Goal: Task Accomplishment & Management: Complete application form

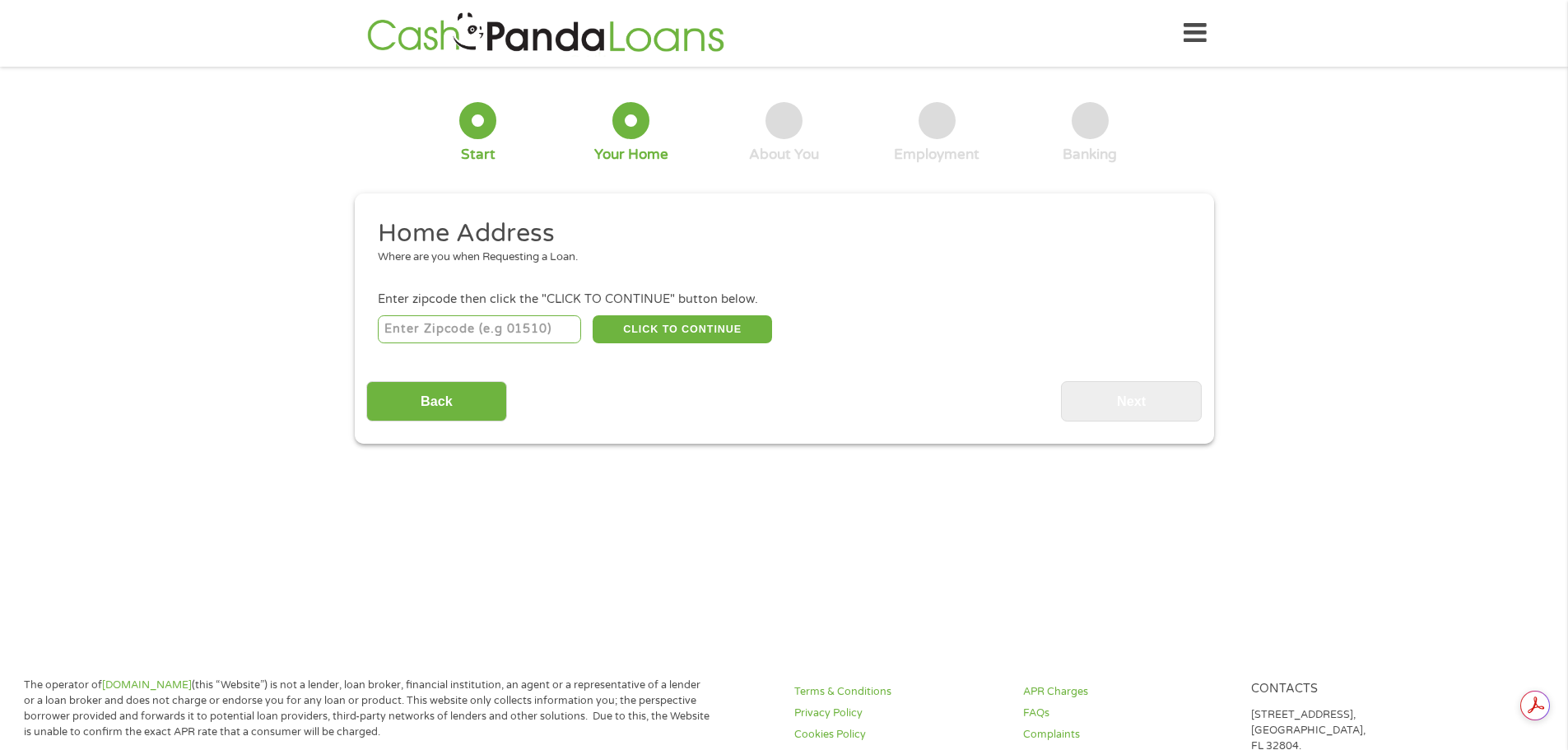
click at [549, 324] on input "number" at bounding box center [479, 330] width 204 height 28
type input "85303"
click at [705, 331] on button "CLICK TO CONTINUE" at bounding box center [682, 330] width 180 height 28
type input "85303"
type input "[GEOGRAPHIC_DATA]"
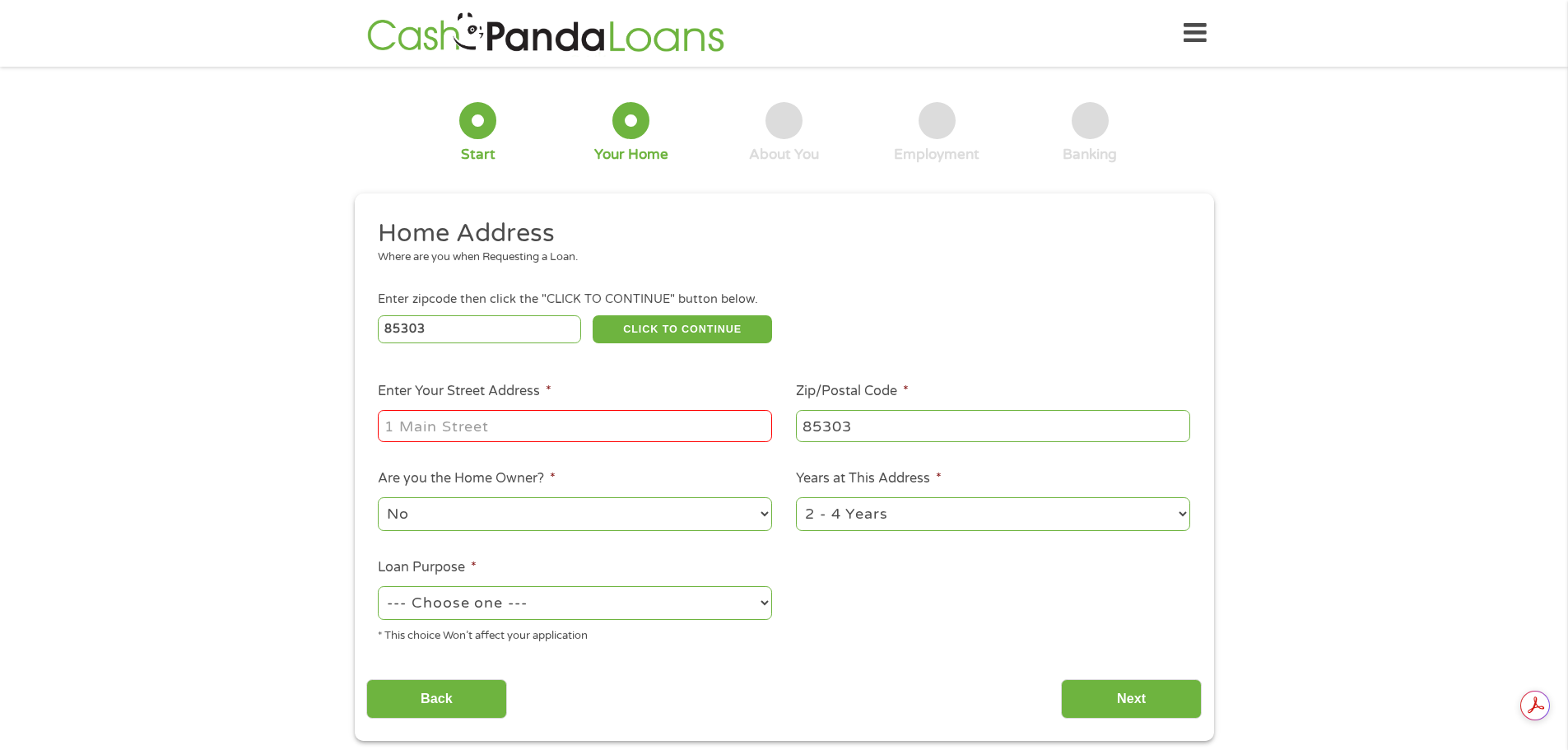
click at [566, 427] on input "Enter Your Street Address *" at bounding box center [574, 424] width 394 height 31
type input "[STREET_ADDRESS]"
click at [576, 510] on select "No Yes" at bounding box center [574, 514] width 394 height 34
select select "yes"
click at [378, 497] on select "No Yes" at bounding box center [574, 514] width 394 height 34
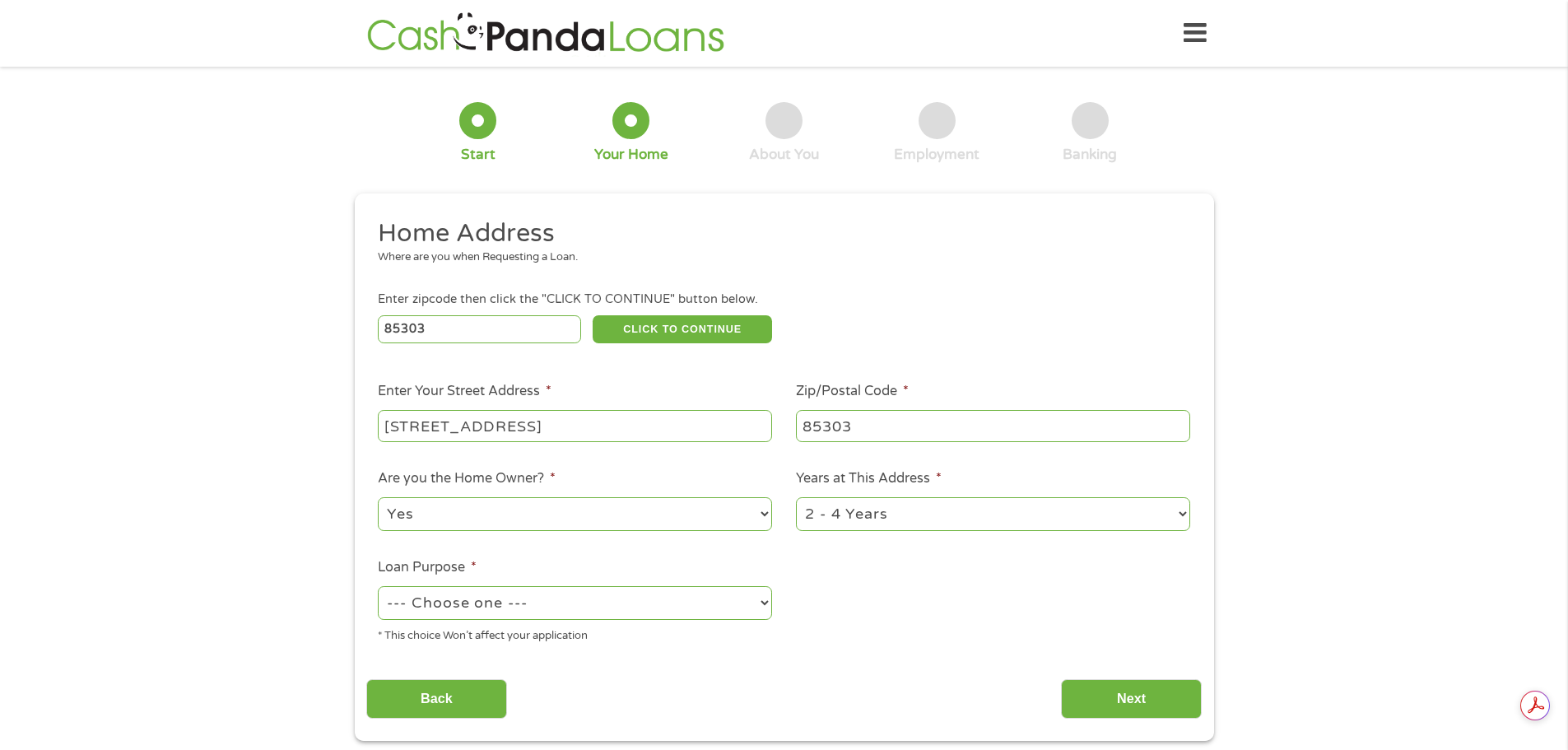
click at [1143, 514] on select "1 Year or less 1 - 2 Years 2 - 4 Years Over 4 Years" at bounding box center [993, 514] width 394 height 34
select select "60months"
click at [796, 497] on select "1 Year or less 1 - 2 Years 2 - 4 Years Over 4 Years" at bounding box center [993, 514] width 394 height 34
click at [551, 596] on select "--- Choose one --- Pay Bills Debt Consolidation Home Improvement Major Purchase…" at bounding box center [574, 603] width 394 height 34
select select "paybills"
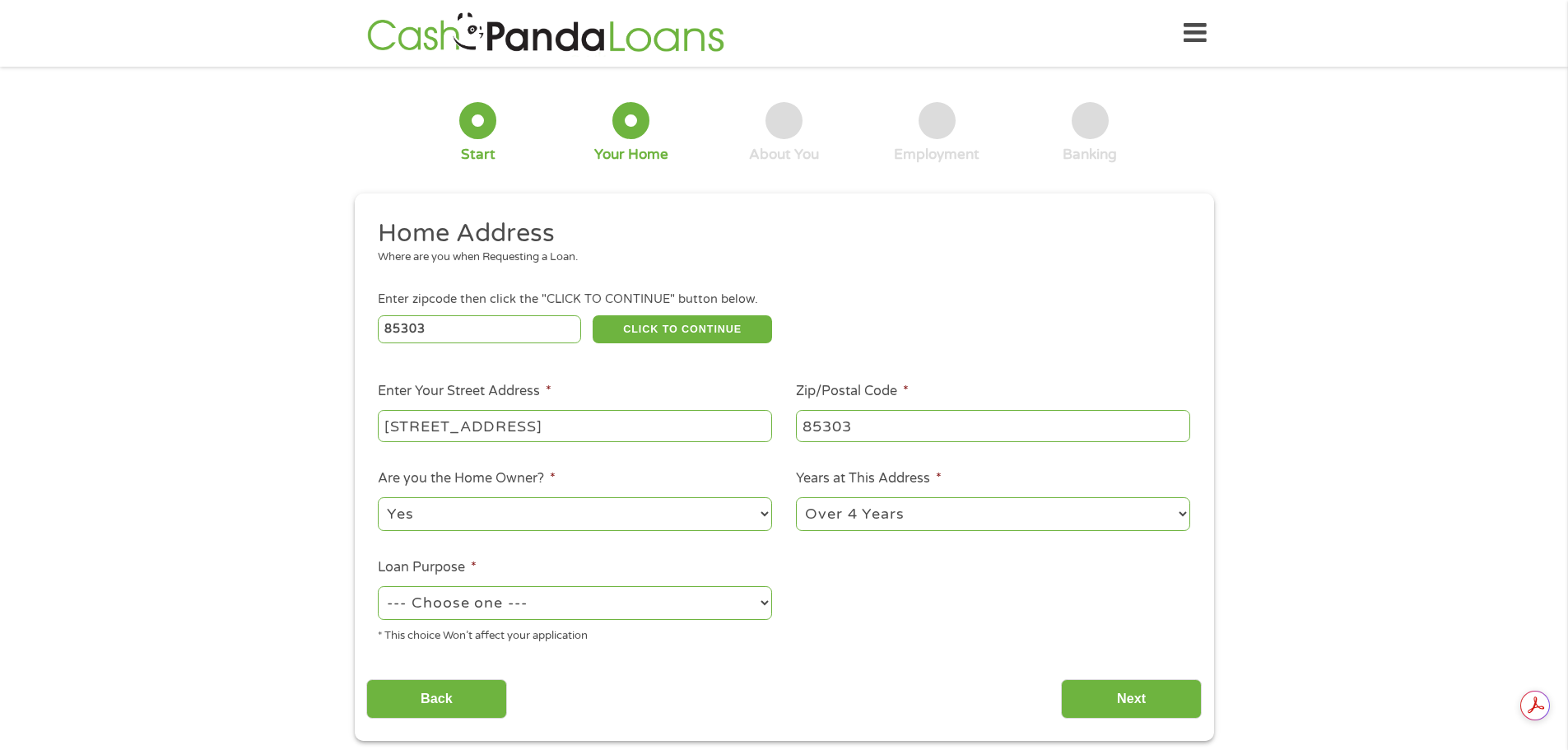
click at [378, 586] on select "--- Choose one --- Pay Bills Debt Consolidation Home Improvement Major Purchase…" at bounding box center [574, 603] width 394 height 34
click at [1112, 698] on input "Next" at bounding box center [1131, 699] width 141 height 40
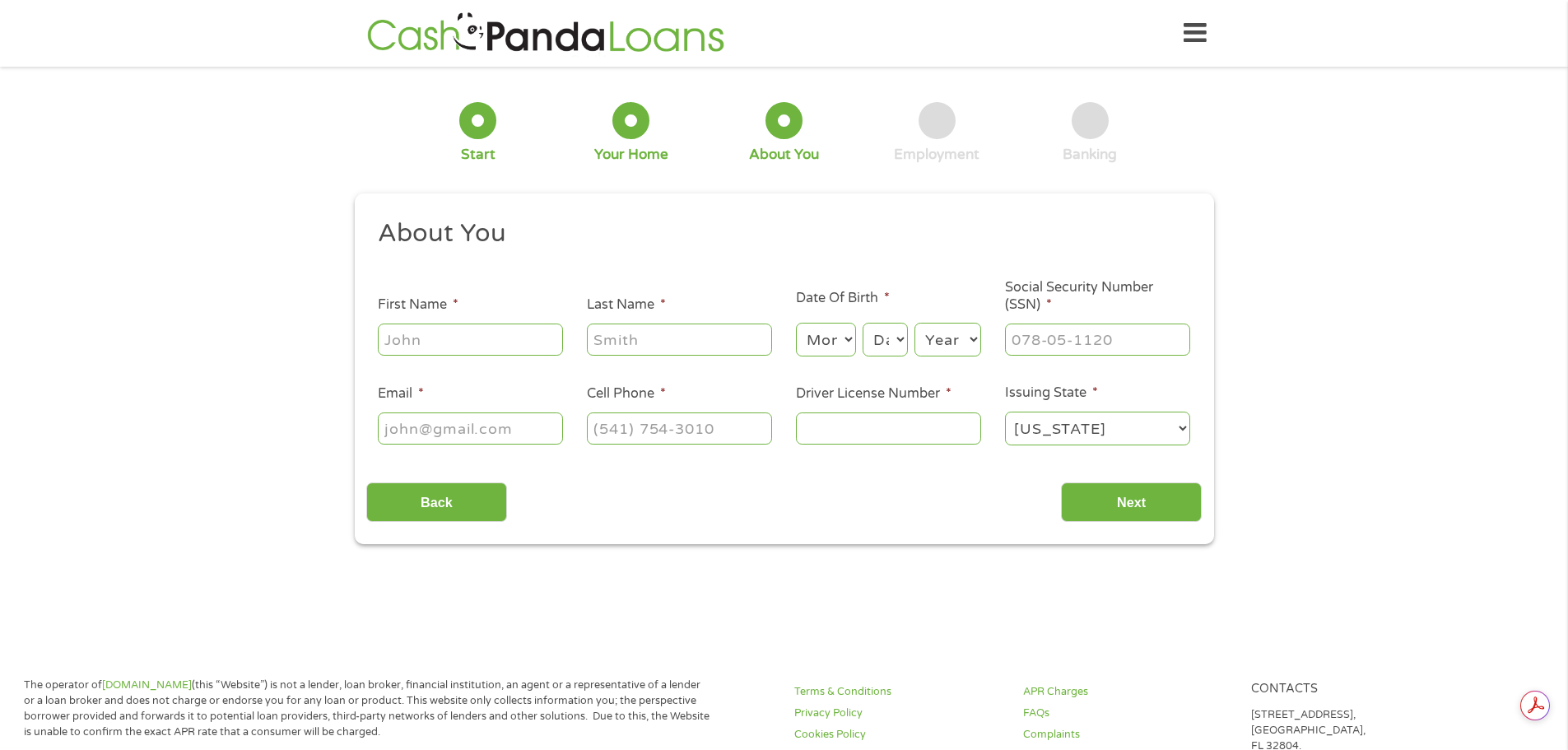
click at [493, 340] on input "First Name *" at bounding box center [469, 339] width 185 height 31
type input "[PERSON_NAME]"
type input "[EMAIL_ADDRESS][DOMAIN_NAME]"
type input "[PHONE_NUMBER]"
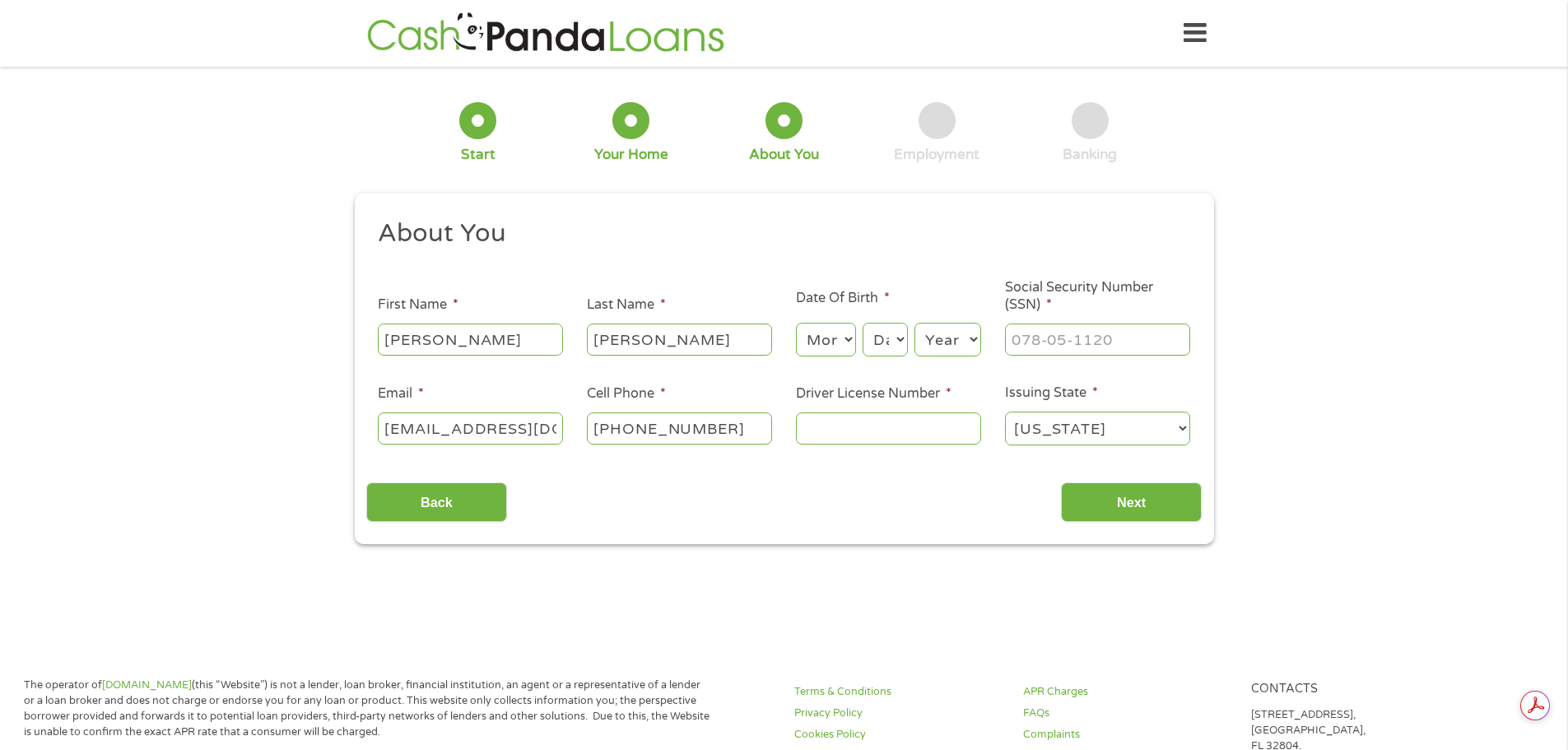
click at [865, 425] on input "Driver License Number *" at bounding box center [888, 427] width 185 height 31
type input "D06737813"
click at [1045, 345] on input "___-__-____" at bounding box center [1097, 339] width 185 height 31
type input "272-46-0405"
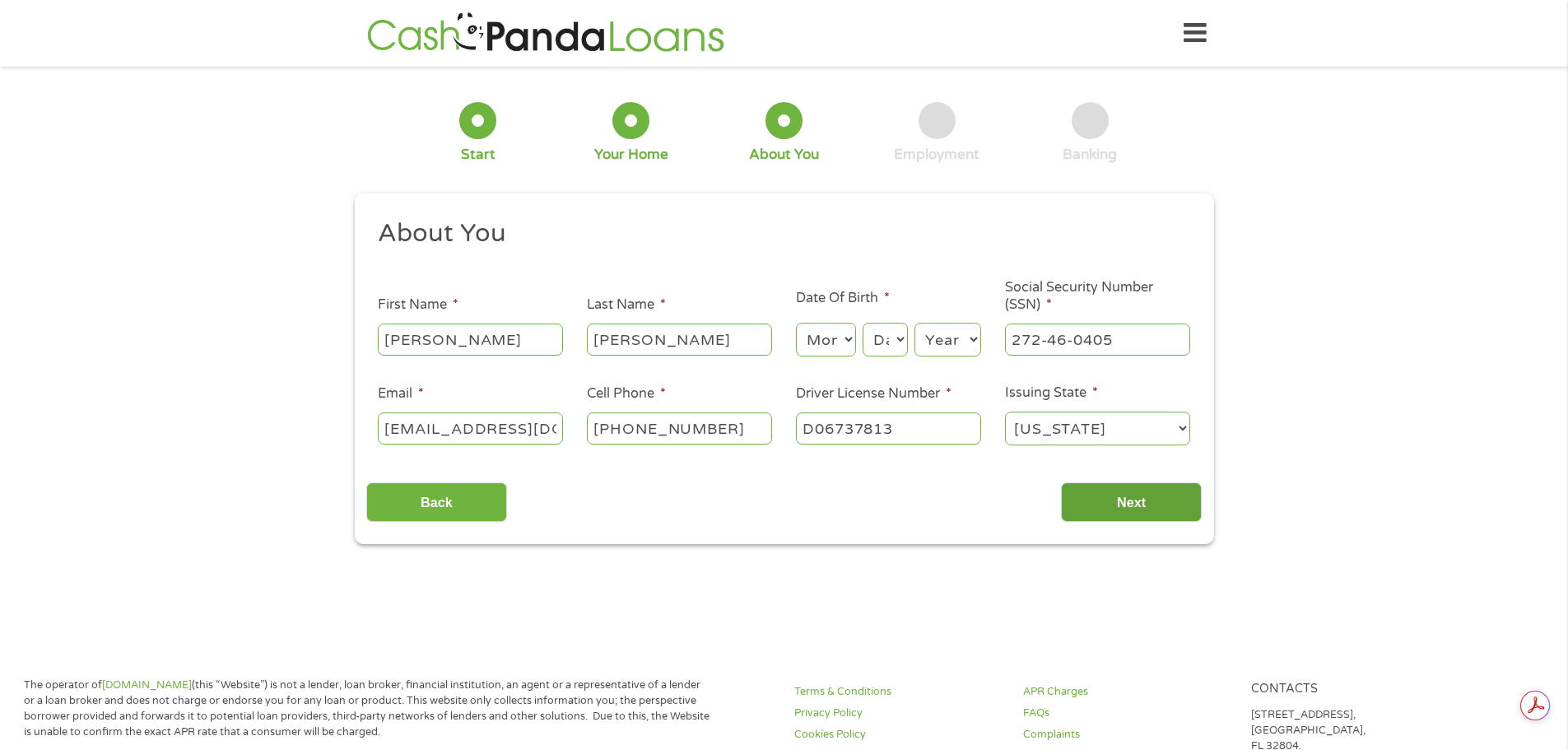
click at [1083, 498] on input "Next" at bounding box center [1131, 502] width 141 height 40
click at [1101, 496] on input "Next" at bounding box center [1131, 502] width 141 height 40
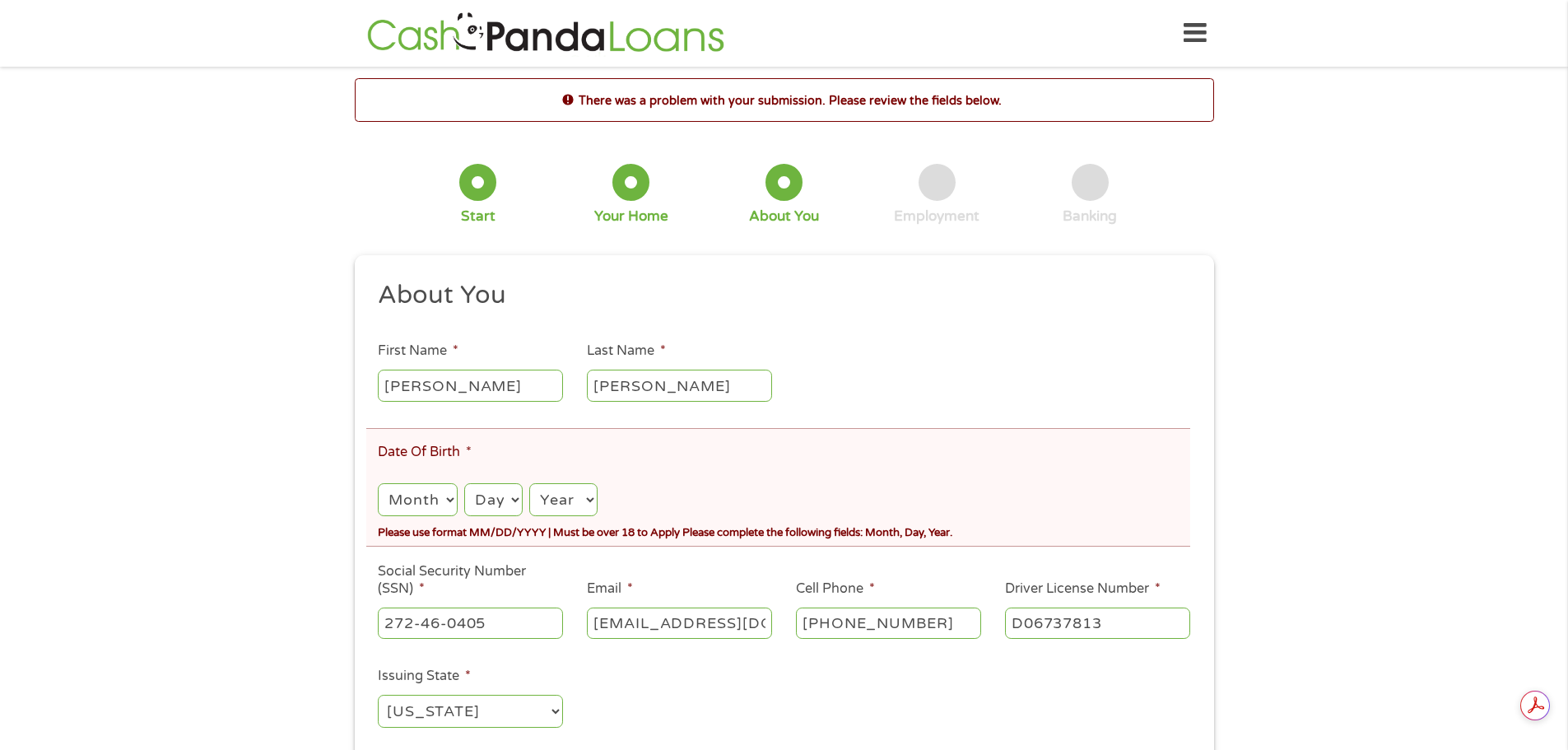
click at [444, 499] on select "Month 1 2 3 4 5 6 7 8 9 10 11 12" at bounding box center [416, 500] width 79 height 34
select select "5"
click at [378, 483] on select "Month 1 2 3 4 5 6 7 8 9 10 11 12" at bounding box center [416, 500] width 79 height 34
click at [496, 500] on select "Day 1 2 3 4 5 6 7 8 9 10 11 12 13 14 15 16 17 18 19 20 21 22 23 24 25 26 27 28 …" at bounding box center [493, 500] width 59 height 34
select select "22"
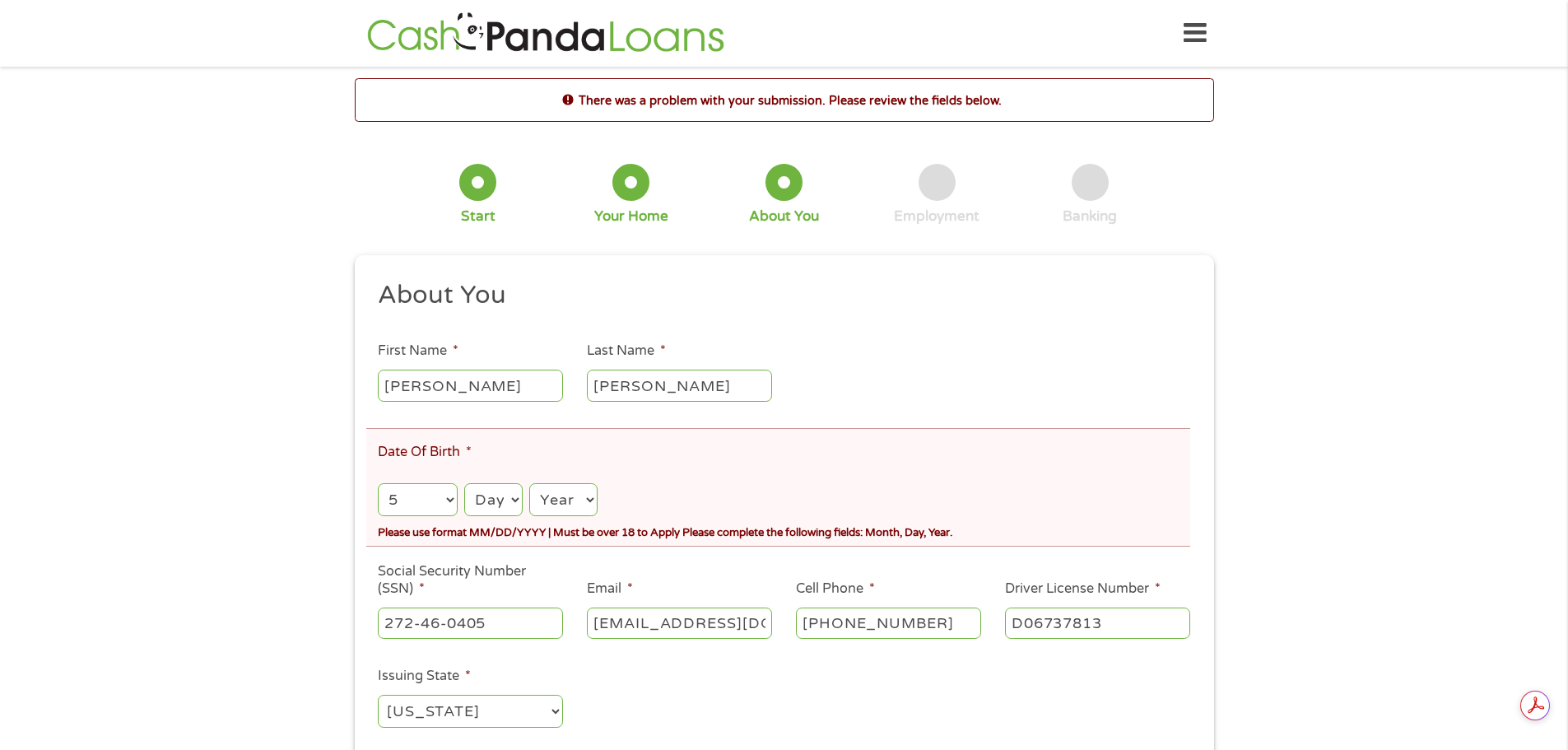
click at [464, 483] on select "Day 1 2 3 4 5 6 7 8 9 10 11 12 13 14 15 16 17 18 19 20 21 22 23 24 25 26 27 28 …" at bounding box center [493, 500] width 59 height 34
click at [591, 496] on select "Year [DATE] 2006 2005 2004 2003 2002 2001 2000 1999 1998 1997 1996 1995 1994 19…" at bounding box center [563, 500] width 68 height 34
select select "1949"
click at [529, 483] on select "Year [DATE] 2006 2005 2004 2003 2002 2001 2000 1999 1998 1997 1996 1995 1994 19…" at bounding box center [563, 500] width 68 height 34
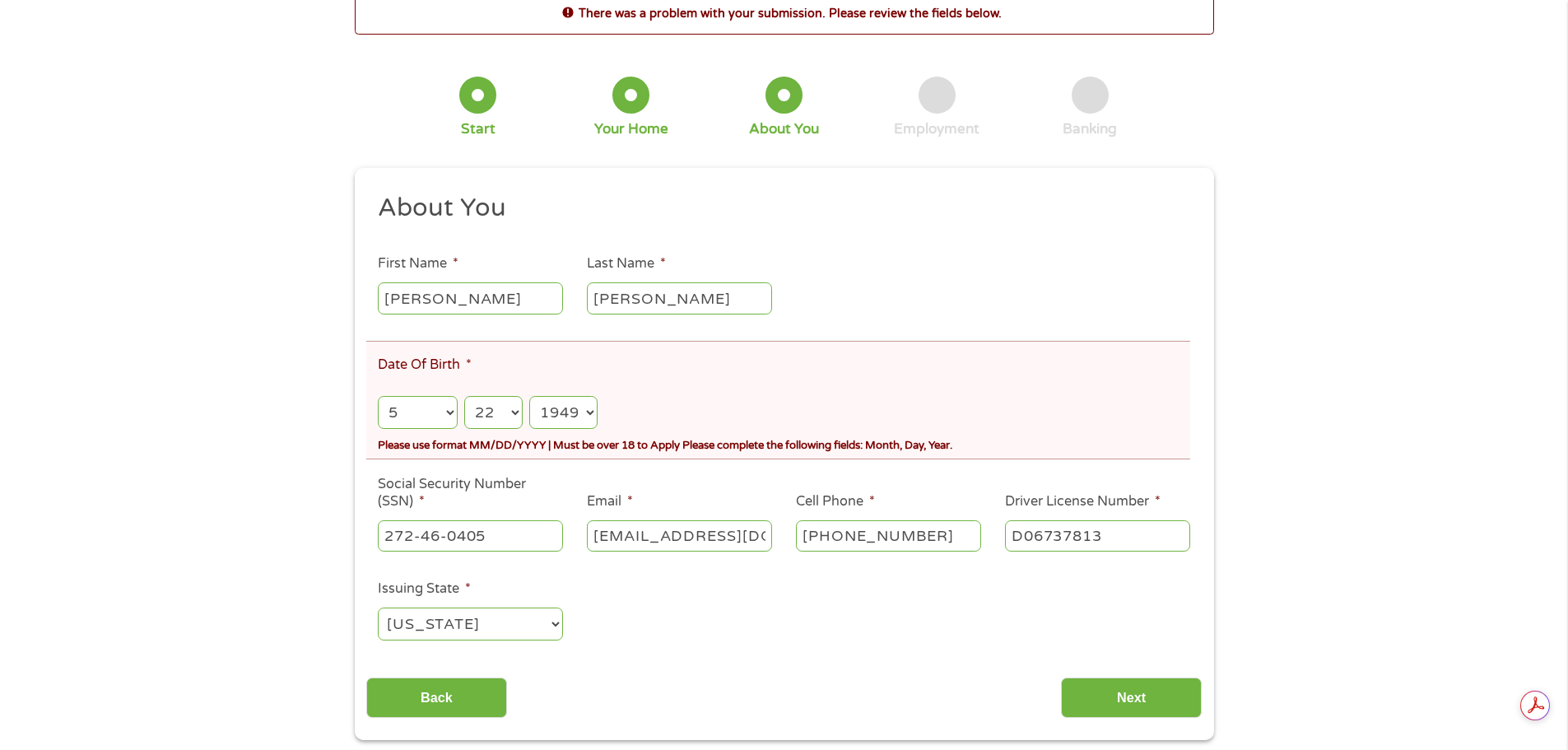
scroll to position [165, 0]
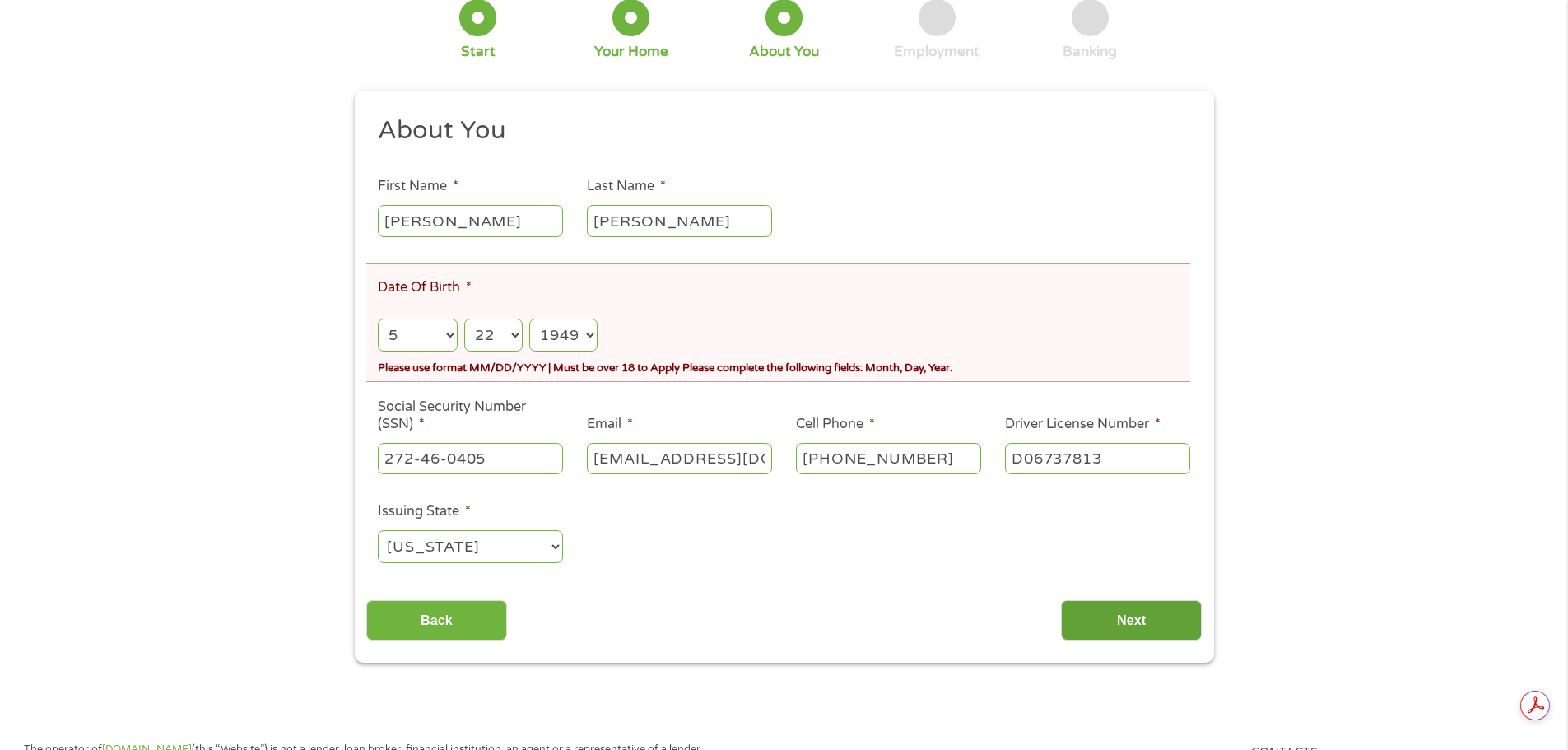
click at [1132, 626] on input "Next" at bounding box center [1131, 620] width 141 height 40
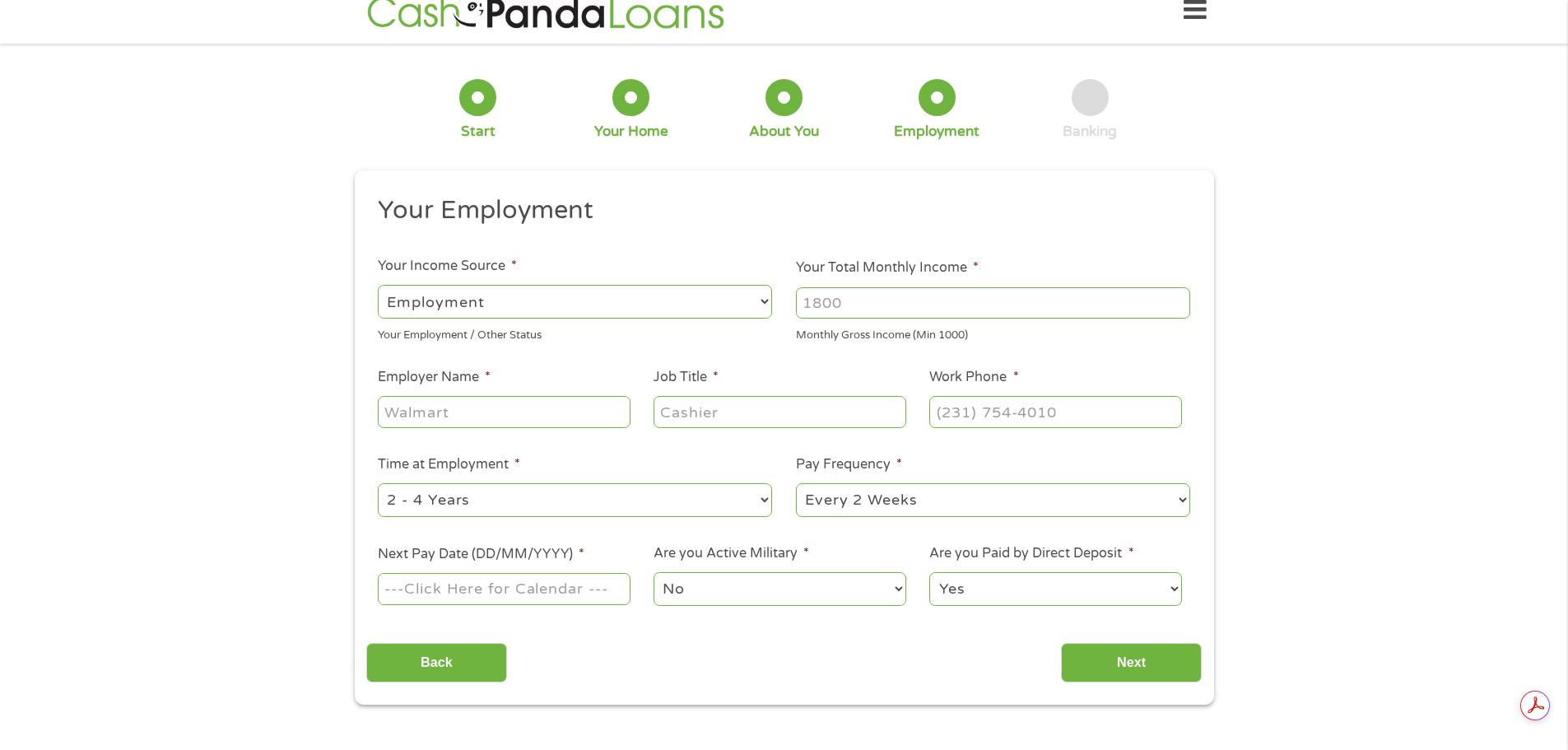
scroll to position [0, 0]
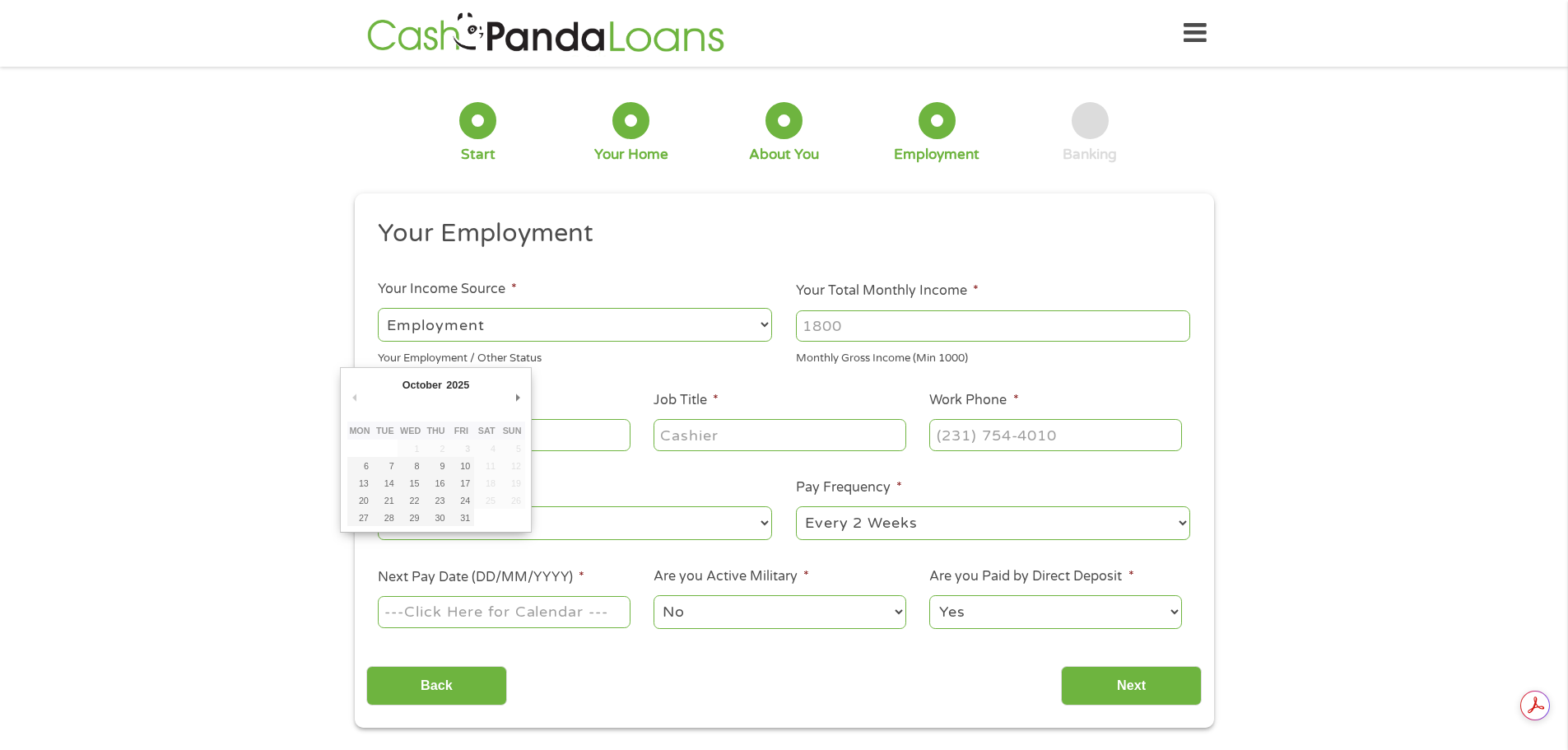
click at [563, 613] on input "Next Pay Date (DD/MM/YYYY) *" at bounding box center [503, 611] width 252 height 31
type input "[DATE]"
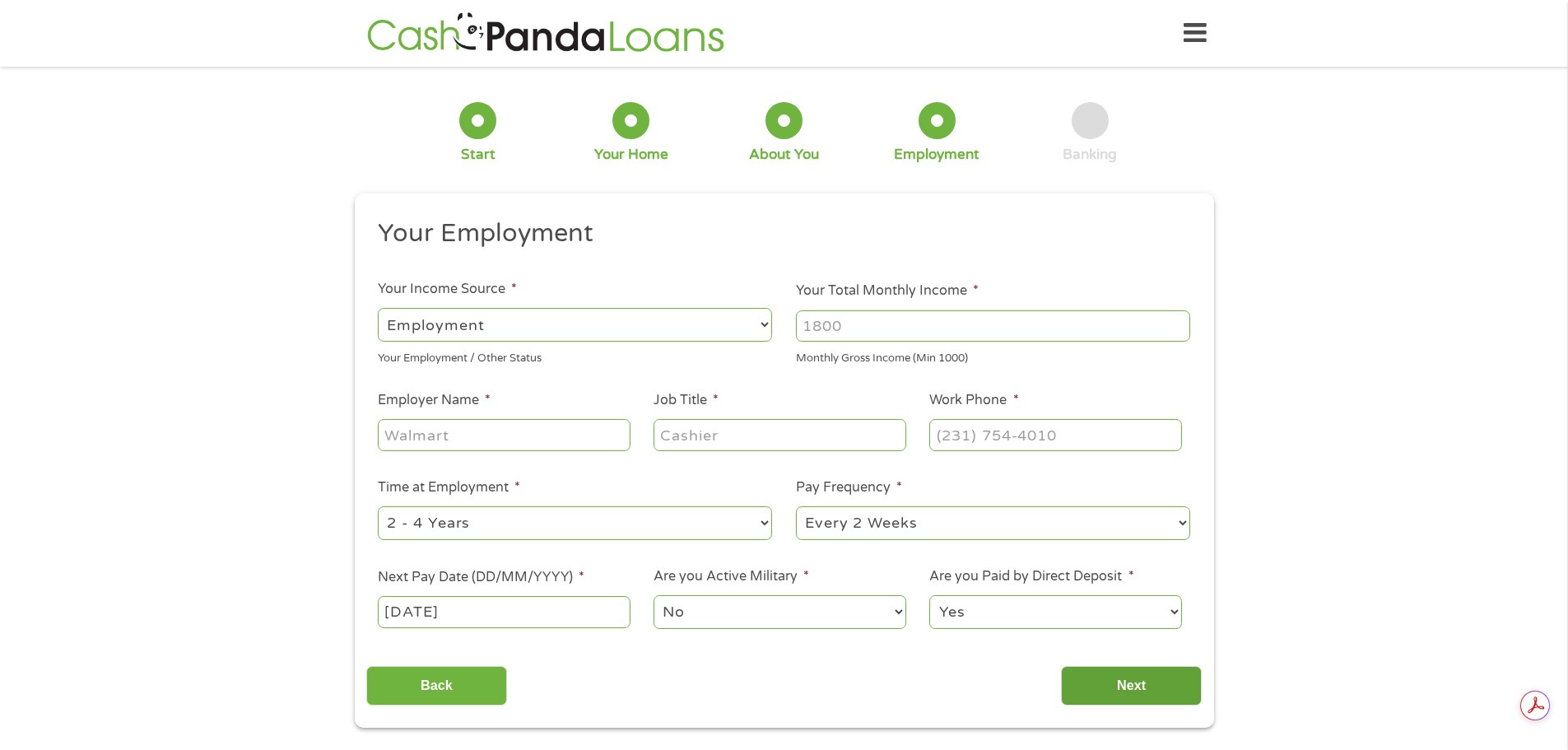
click at [1122, 684] on input "Next" at bounding box center [1131, 686] width 141 height 40
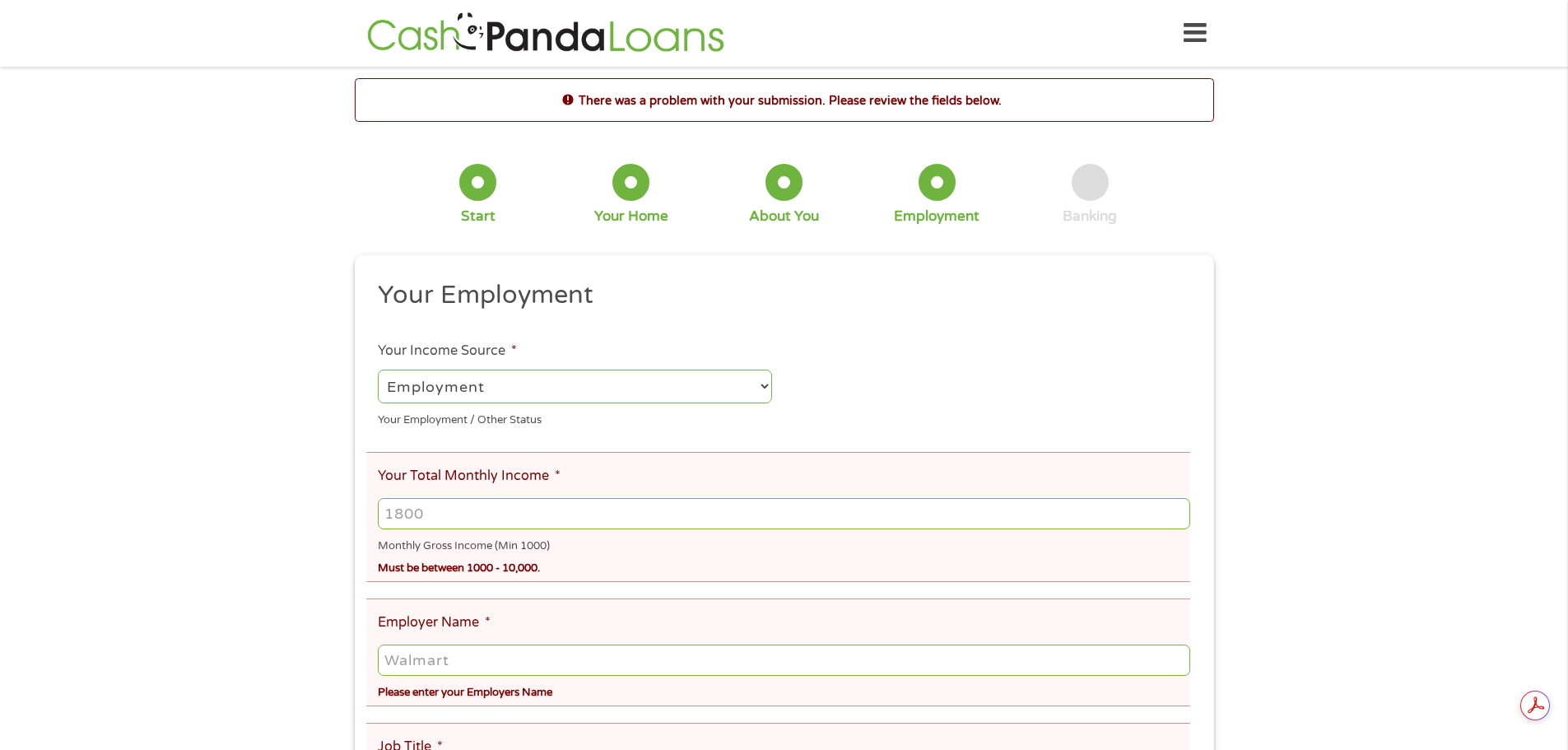
click at [758, 388] on select "--- Choose one --- Employment [DEMOGRAPHIC_DATA] Benefits" at bounding box center [574, 386] width 394 height 34
select select "benefits"
click at [378, 370] on select "--- Choose one --- Employment [DEMOGRAPHIC_DATA] Benefits" at bounding box center [574, 386] width 394 height 34
type input "Other"
type input "[PHONE_NUMBER]"
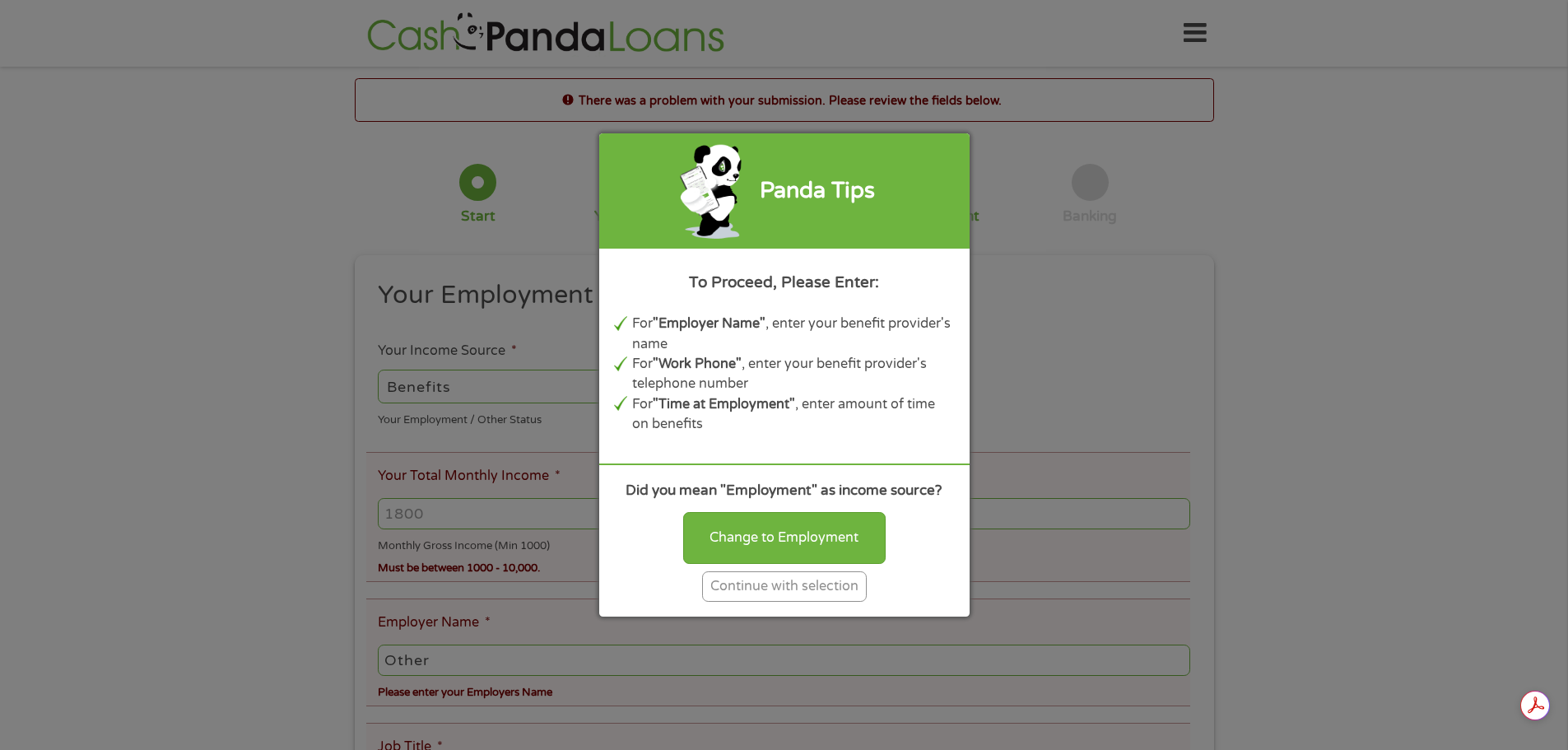
click at [830, 585] on div "Continue with selection" at bounding box center [784, 586] width 165 height 30
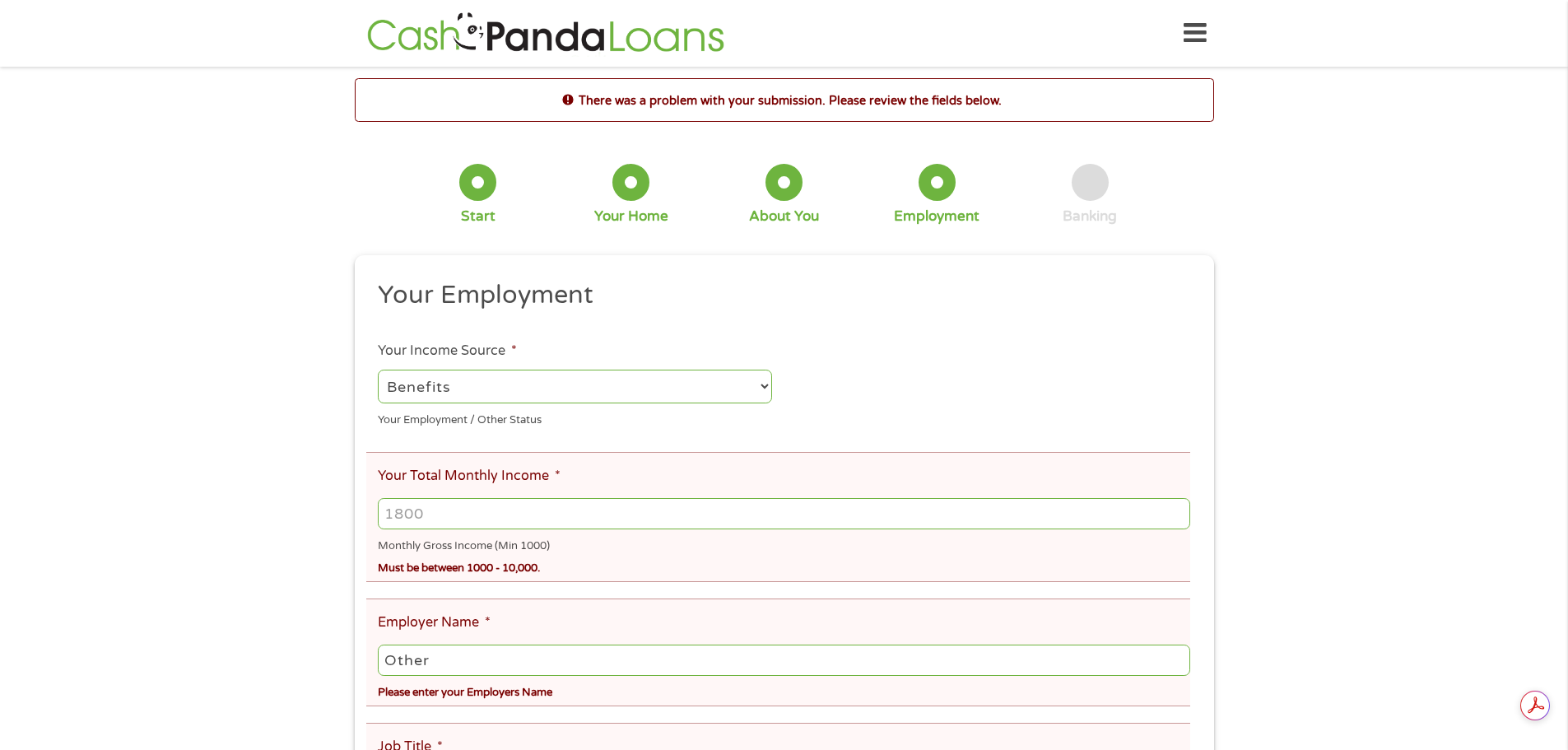
click at [455, 516] on input "Your Total Monthly Income *" at bounding box center [783, 513] width 811 height 31
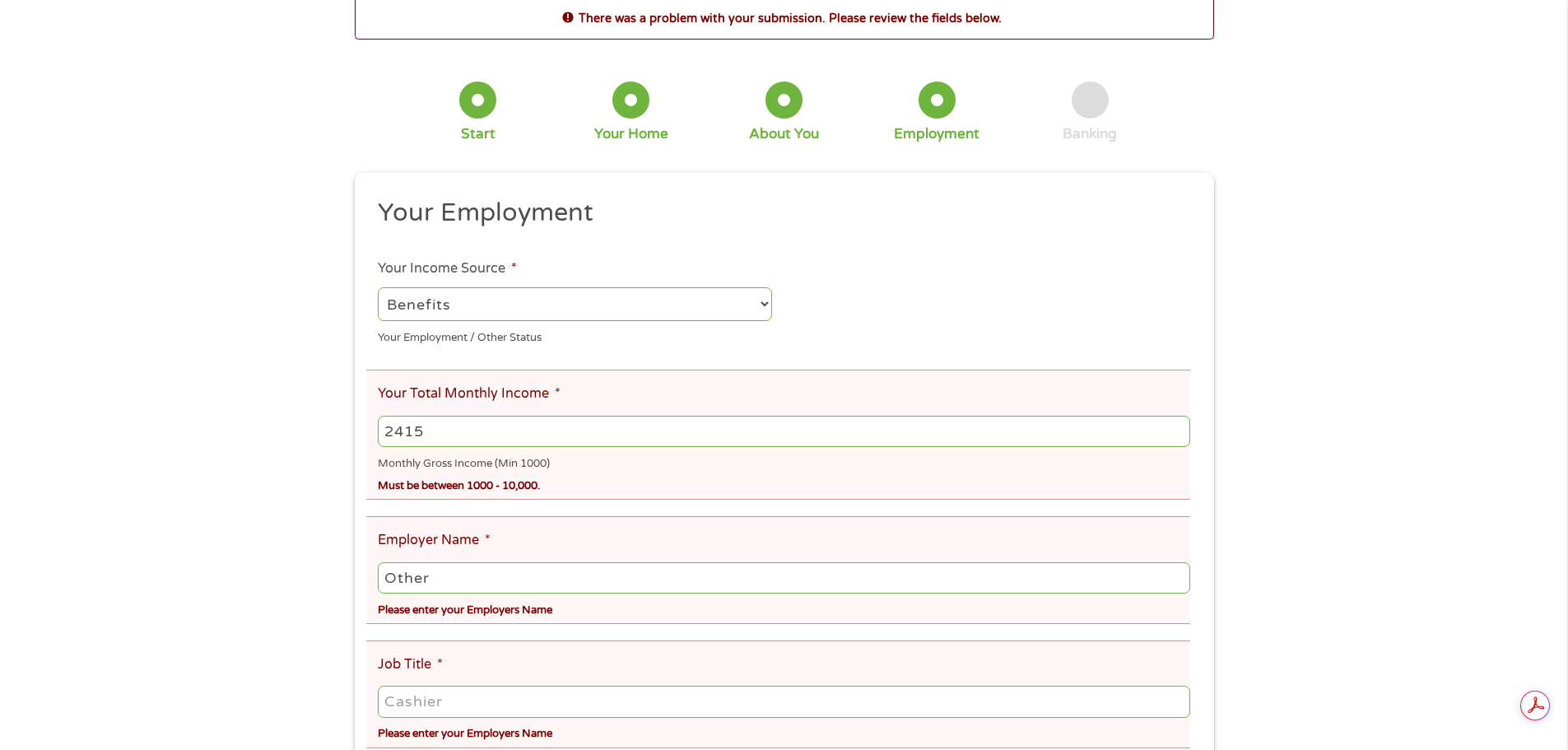
type input "2415"
click at [502, 578] on input "Other" at bounding box center [783, 577] width 811 height 31
drag, startPoint x: 467, startPoint y: 563, endPoint x: 330, endPoint y: 575, distance: 137.5
click at [330, 575] on div "There was a problem with your submission. Please review the fields below. 1 Sta…" at bounding box center [784, 579] width 1568 height 1166
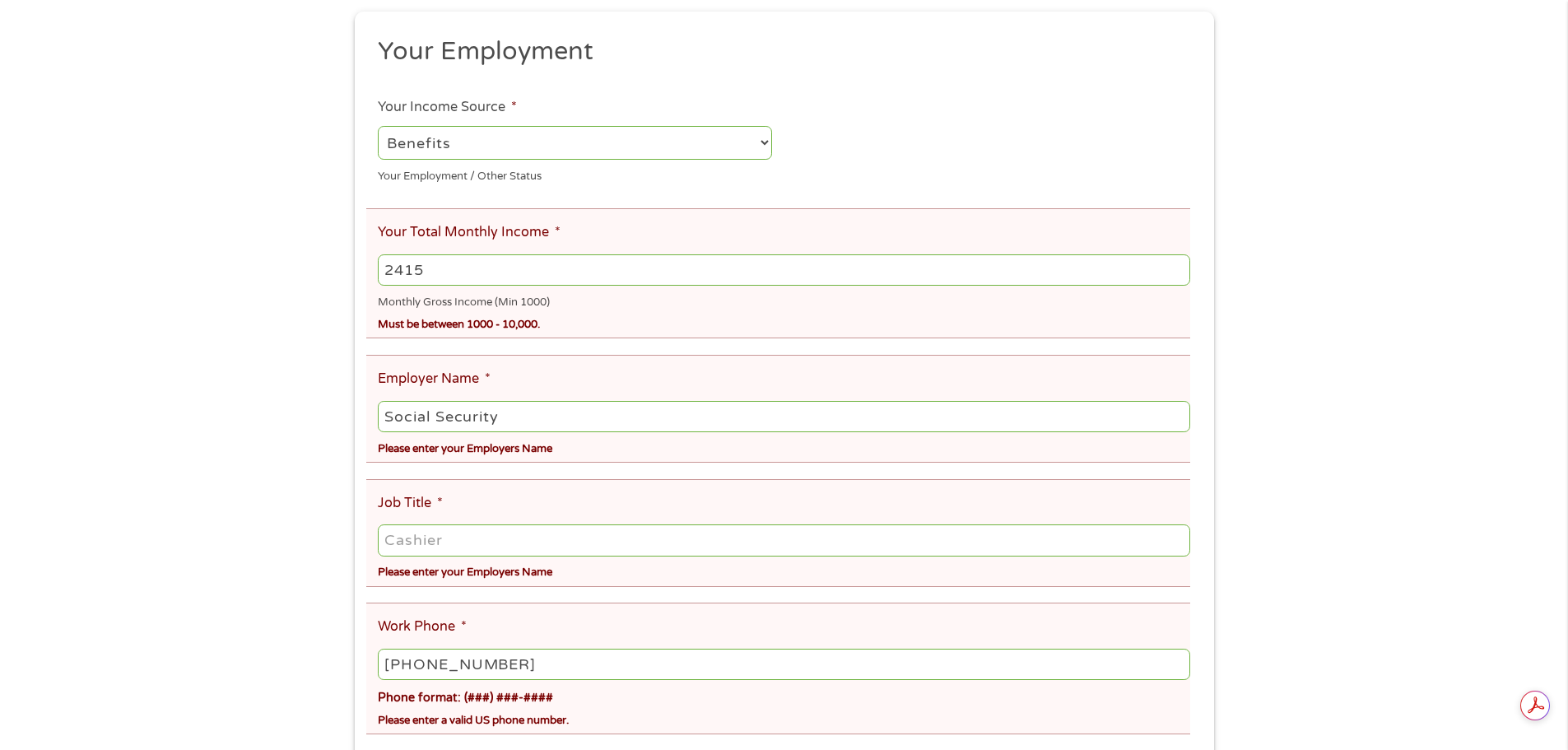
scroll to position [247, 0]
type input "Social Security"
click at [527, 533] on input "Job Title *" at bounding box center [783, 536] width 811 height 31
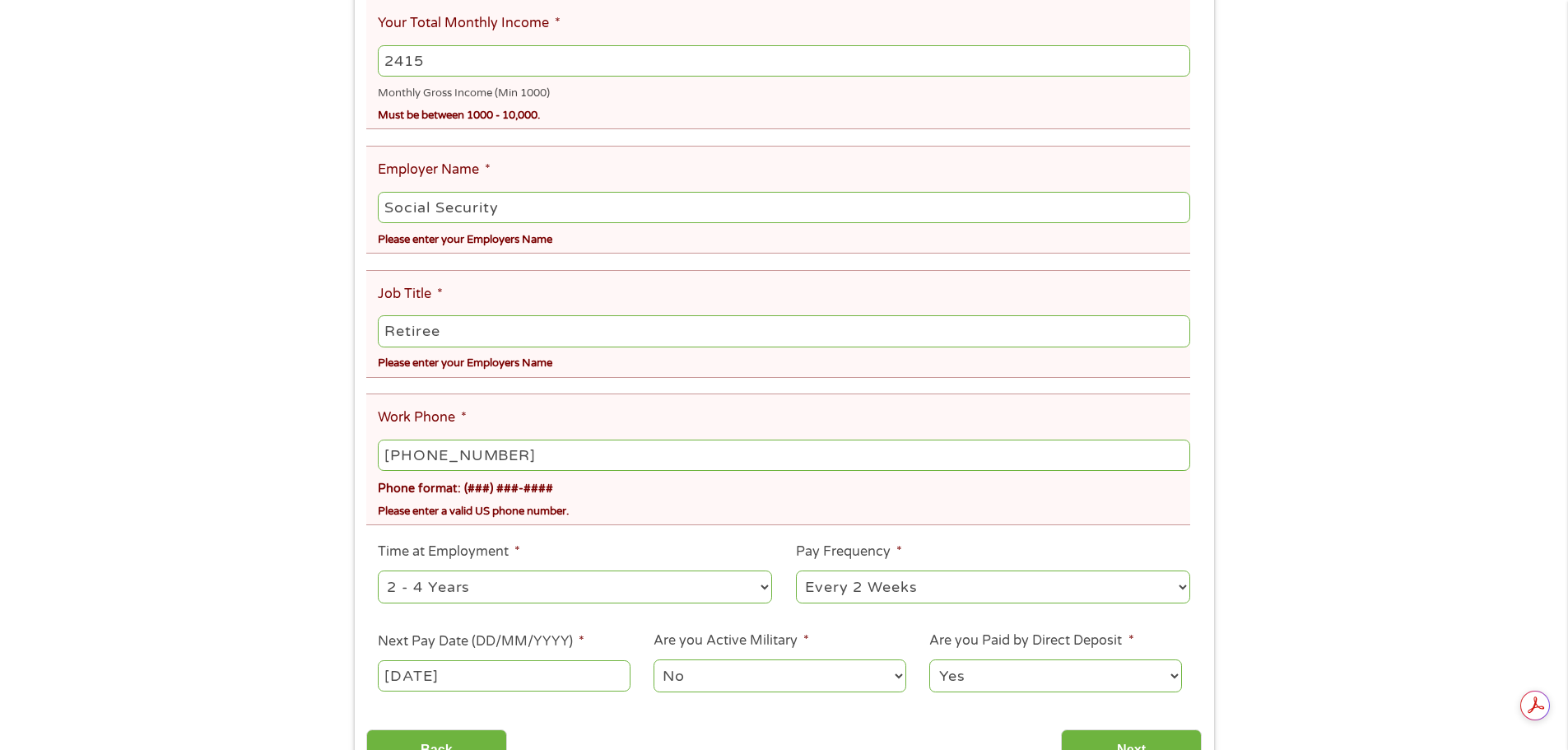
scroll to position [493, 0]
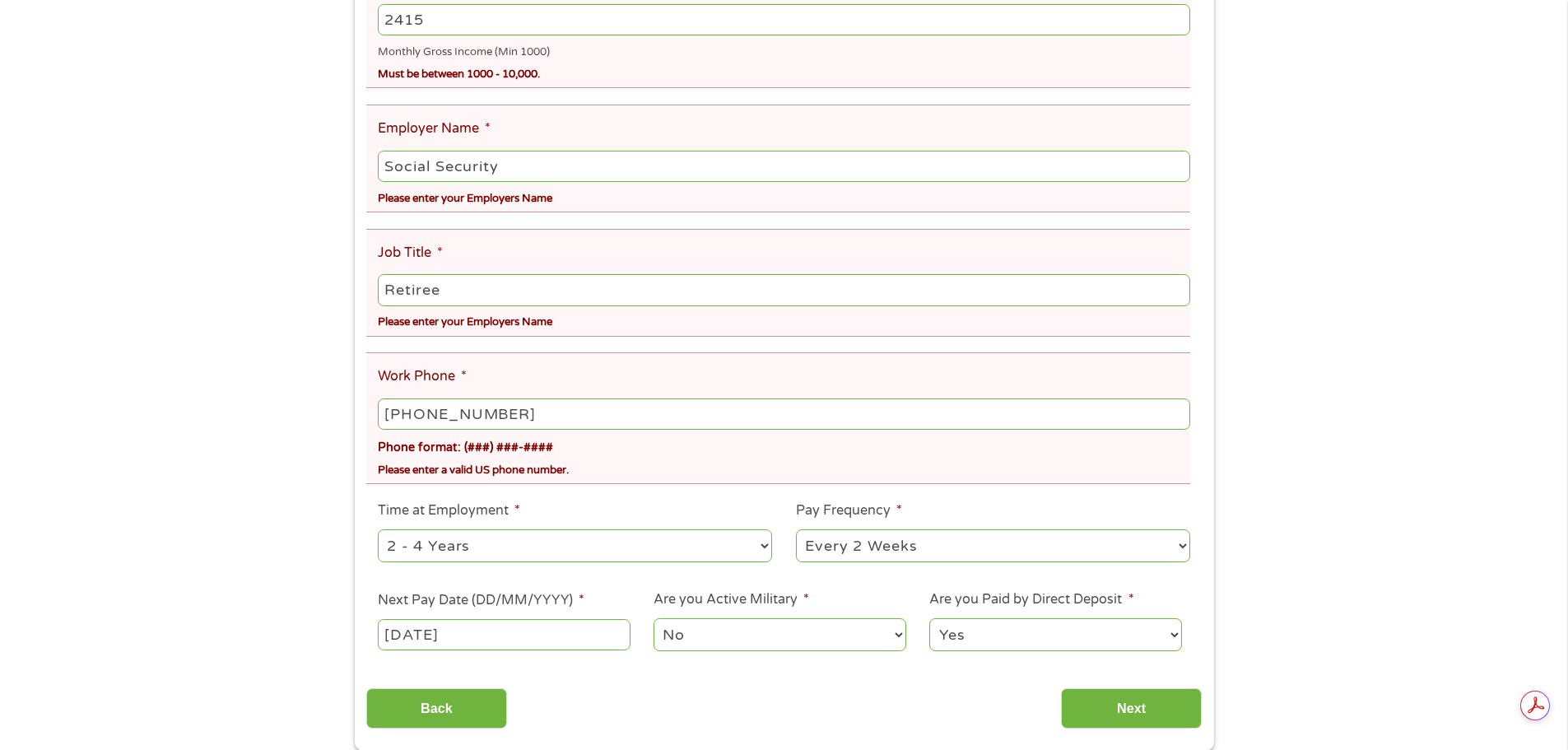
type input "Retiree"
click at [736, 549] on select "--- Choose one --- 1 Year or less 1 - 2 Years 2 - 4 Years Over 4 Years" at bounding box center [574, 546] width 394 height 34
select select "60months"
click at [378, 529] on select "--- Choose one --- 1 Year or less 1 - 2 Years 2 - 4 Years Over 4 Years" at bounding box center [574, 546] width 394 height 34
click at [1028, 540] on select "--- Choose one --- Every 2 Weeks Every Week Monthly Semi-Monthly" at bounding box center [993, 546] width 394 height 34
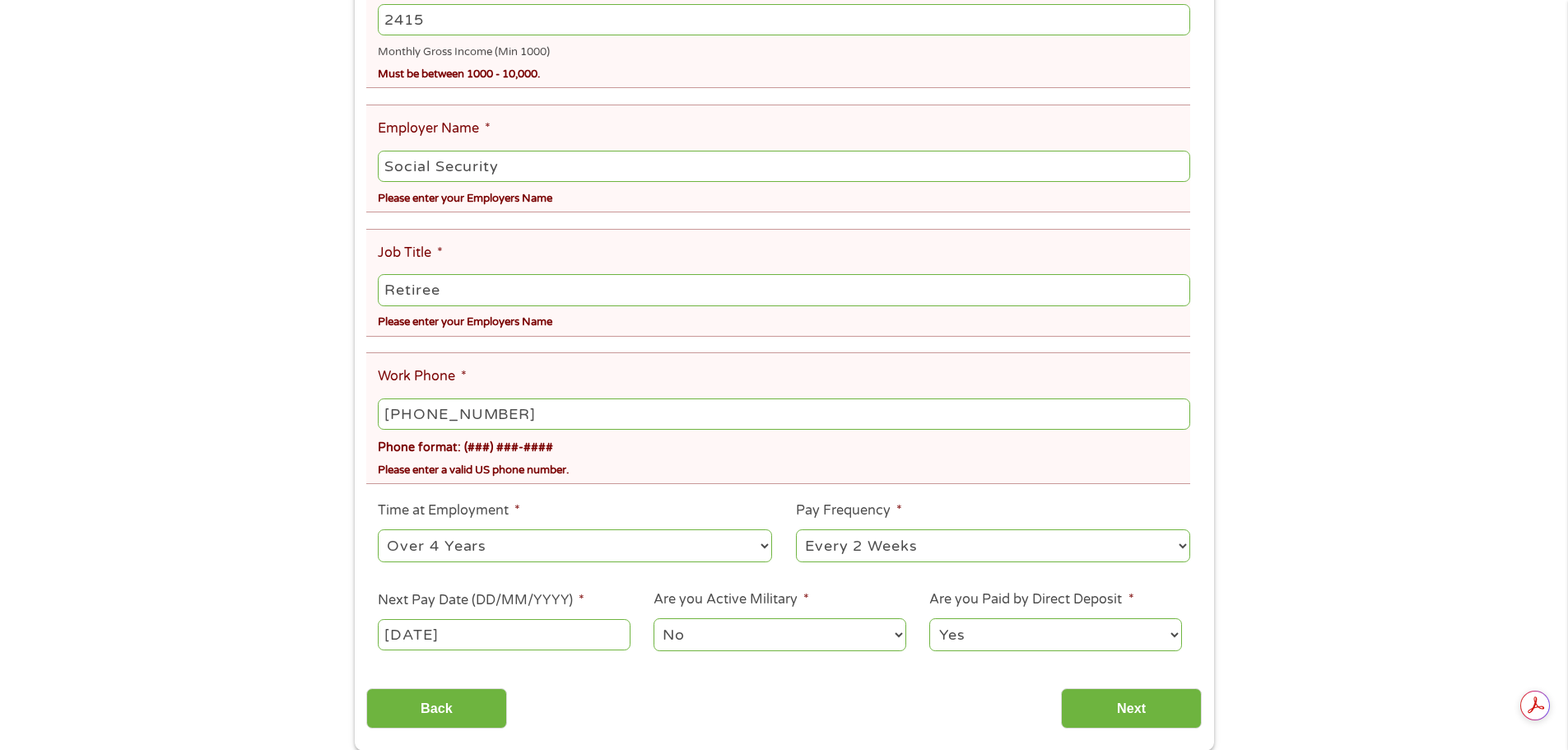
select select "monthly"
click at [796, 529] on select "--- Choose one --- Every 2 Weeks Every Week Monthly Semi-Monthly" at bounding box center [993, 546] width 394 height 34
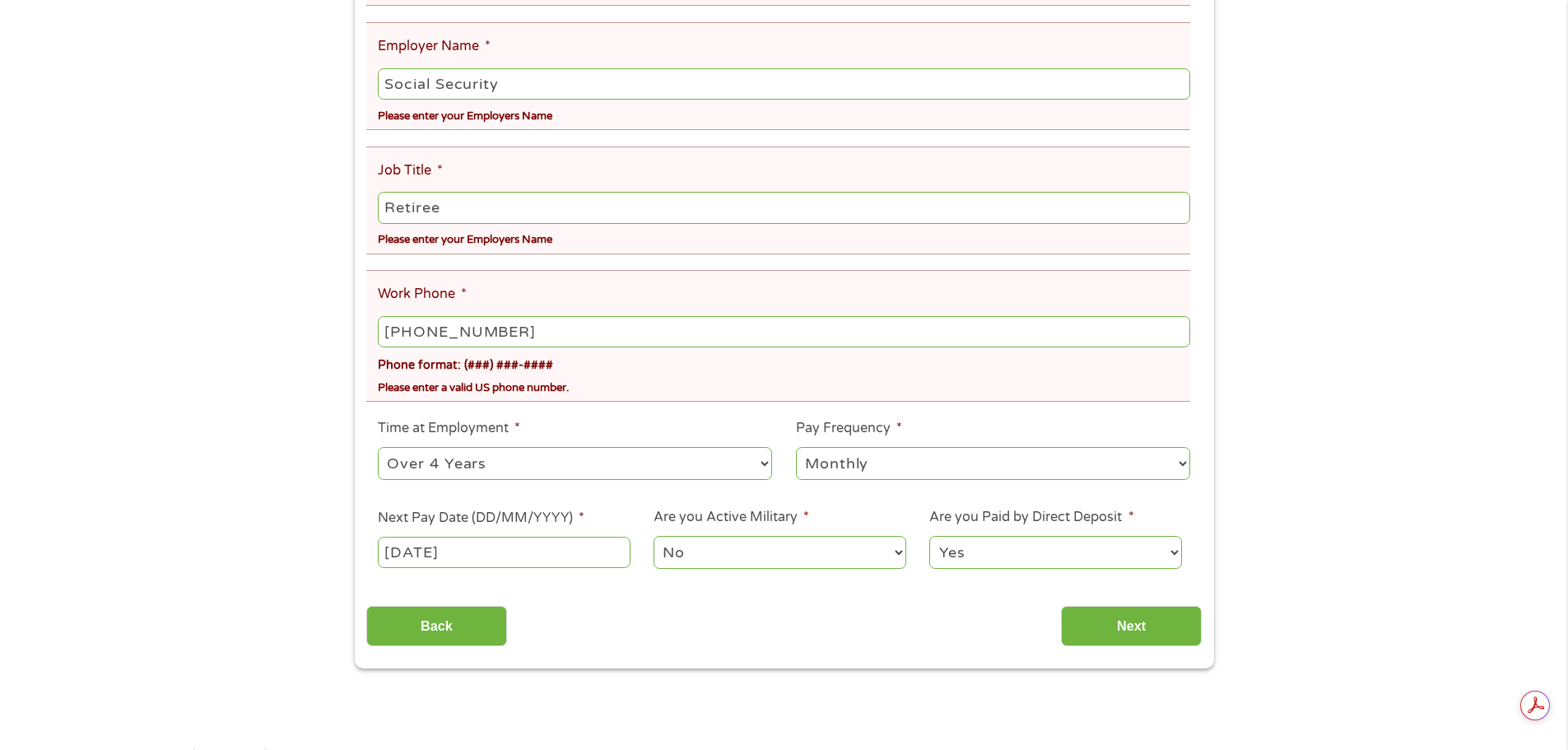
click at [530, 549] on input "[DATE]" at bounding box center [503, 551] width 252 height 31
click at [1125, 629] on input "Next" at bounding box center [1131, 625] width 141 height 40
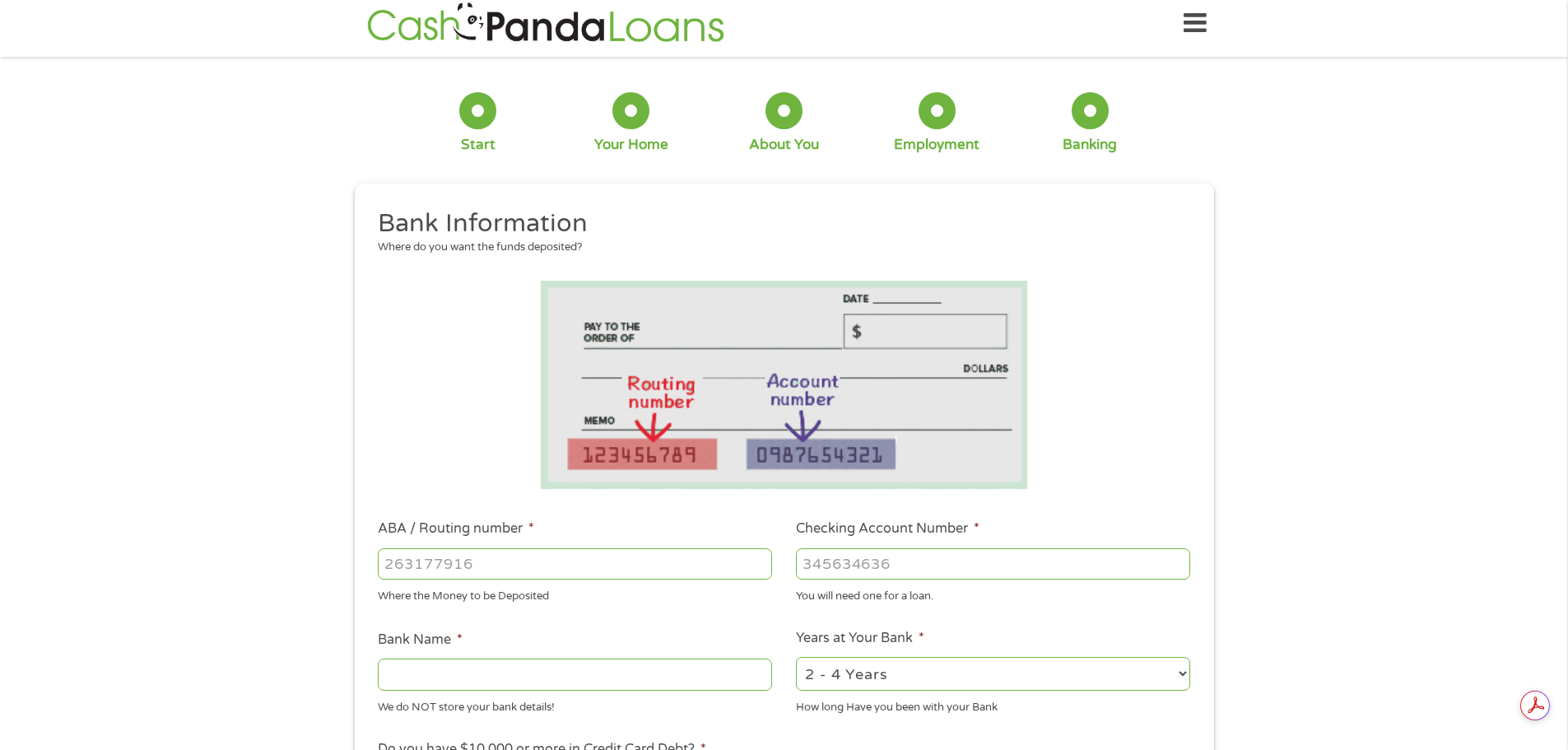
scroll to position [0, 0]
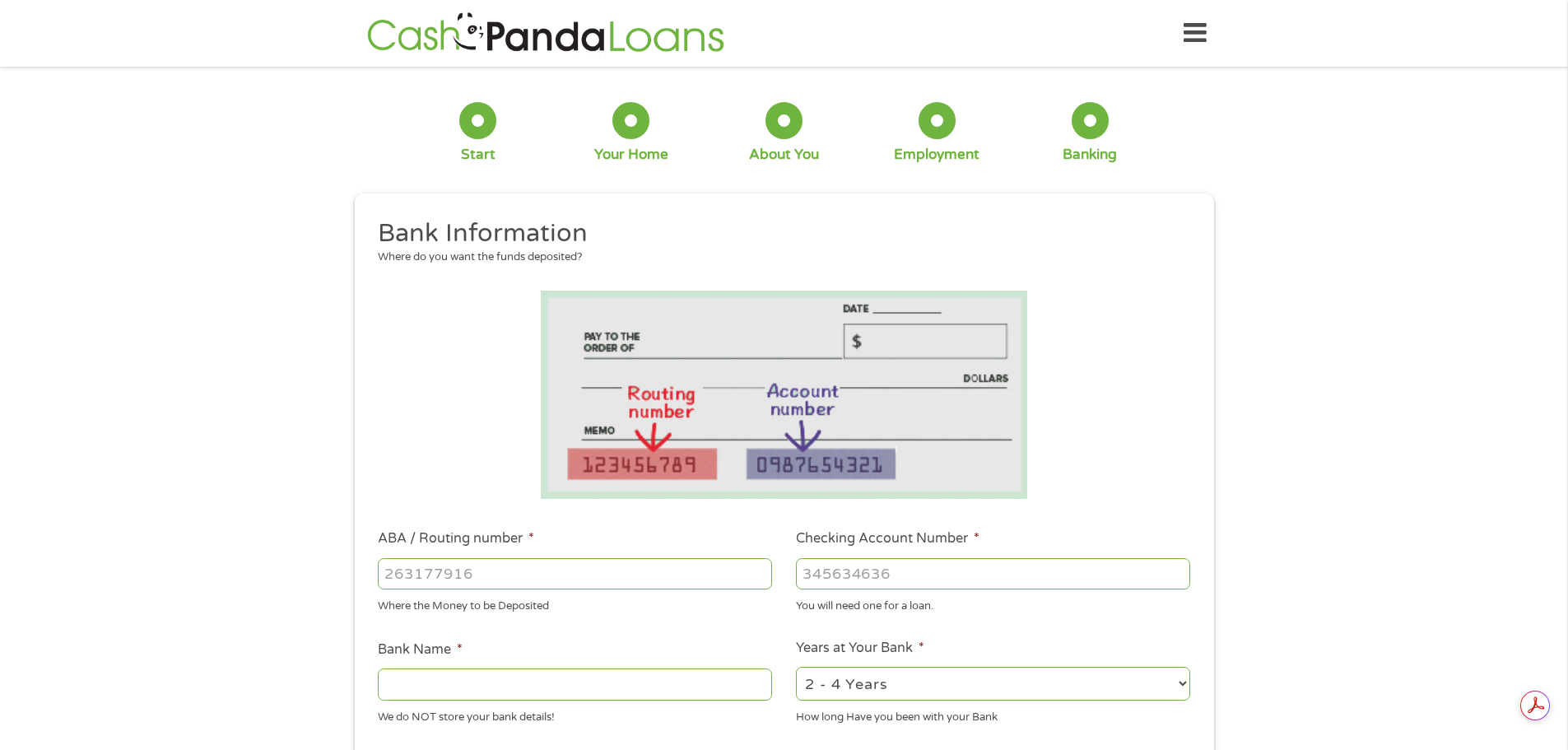
click at [541, 563] on input "ABA / Routing number *" at bounding box center [574, 573] width 394 height 31
type input "122105155"
type input "US BANK NA"
type input "122105155"
click at [867, 574] on input "Checking Account Number *" at bounding box center [993, 573] width 394 height 31
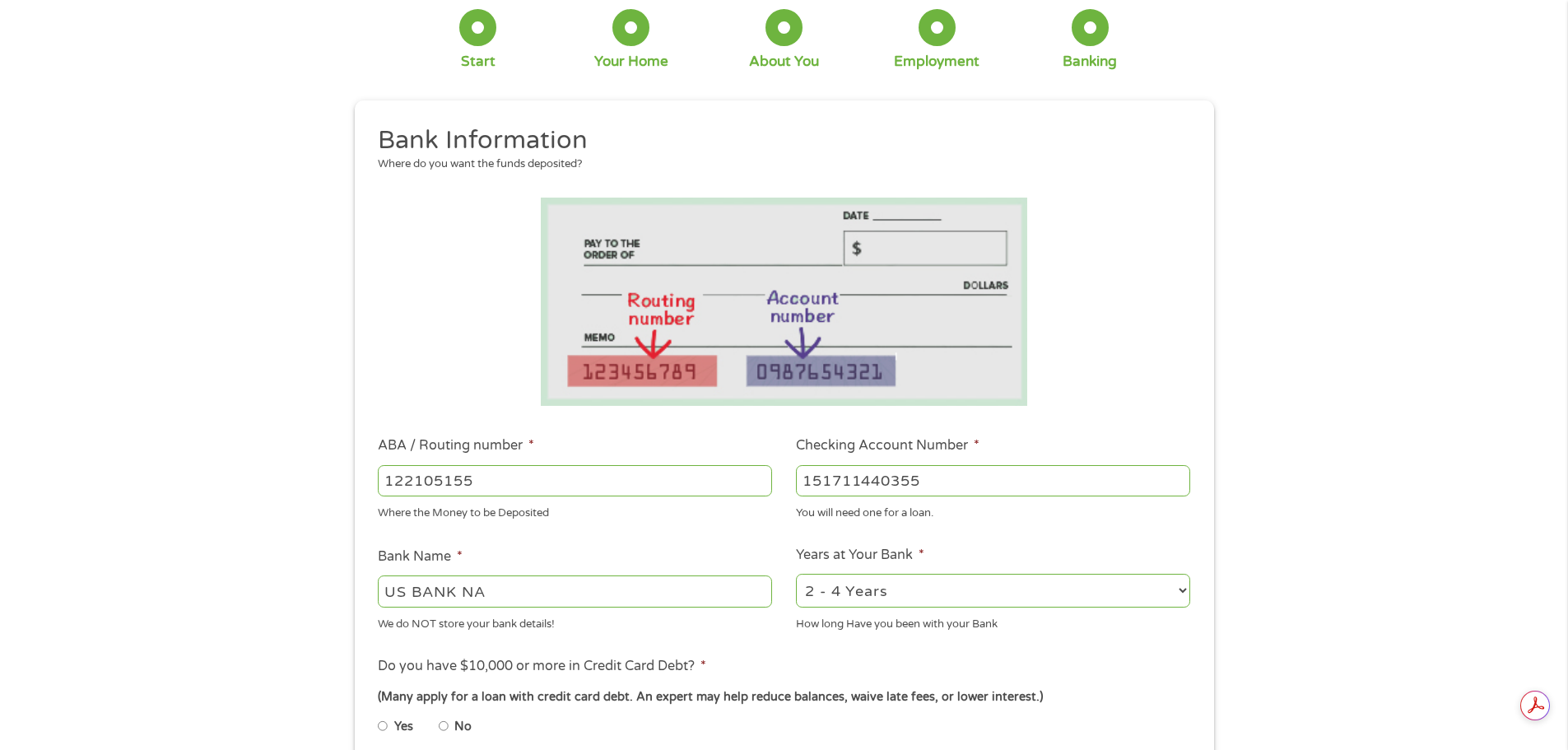
scroll to position [165, 0]
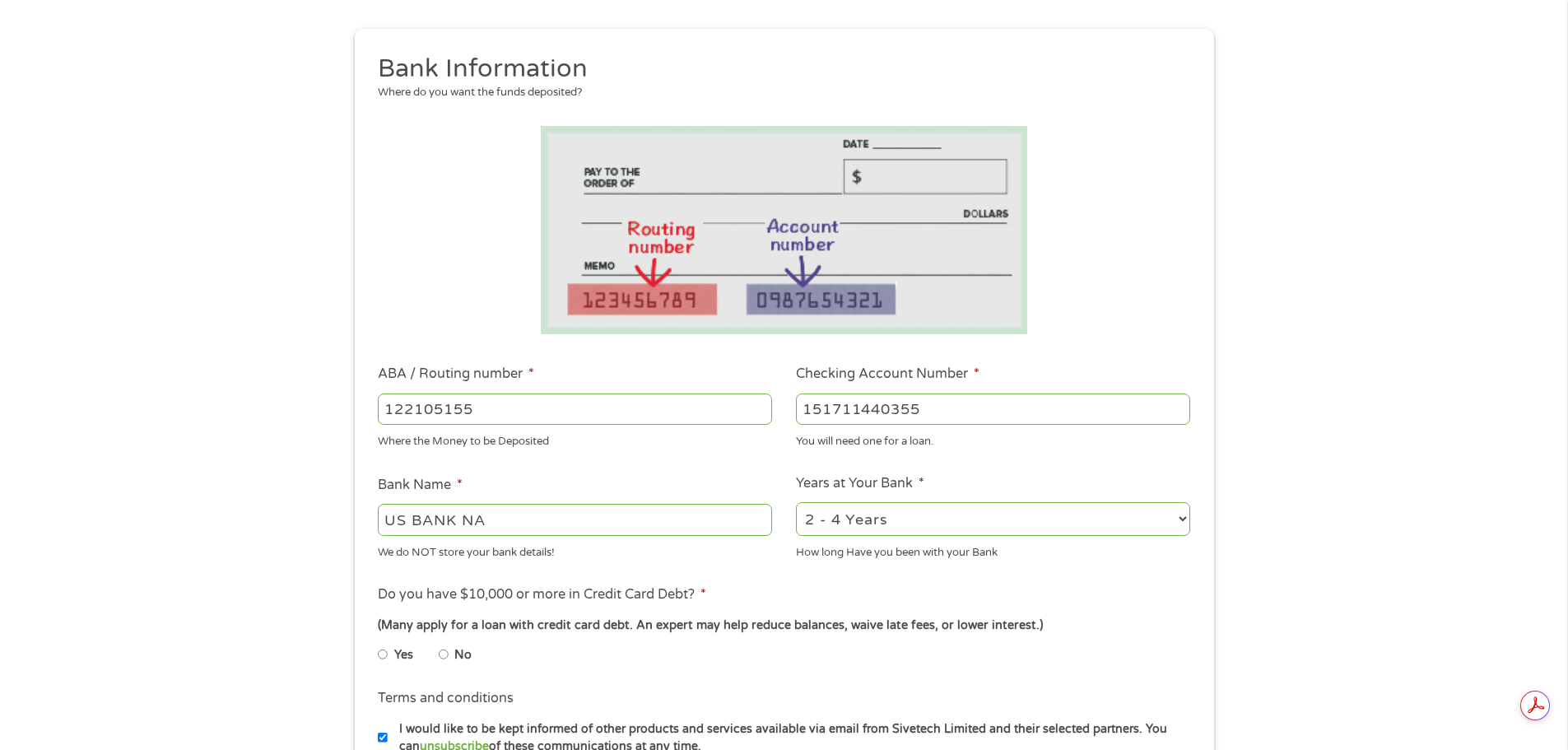
type input "151711440355"
click at [952, 516] on select "2 - 4 Years 6 - 12 Months 1 - 2 Years Over 4 Years" at bounding box center [993, 519] width 394 height 34
select select "12months"
click at [796, 502] on select "2 - 4 Years 6 - 12 Months 1 - 2 Years Over 4 Years" at bounding box center [993, 519] width 394 height 34
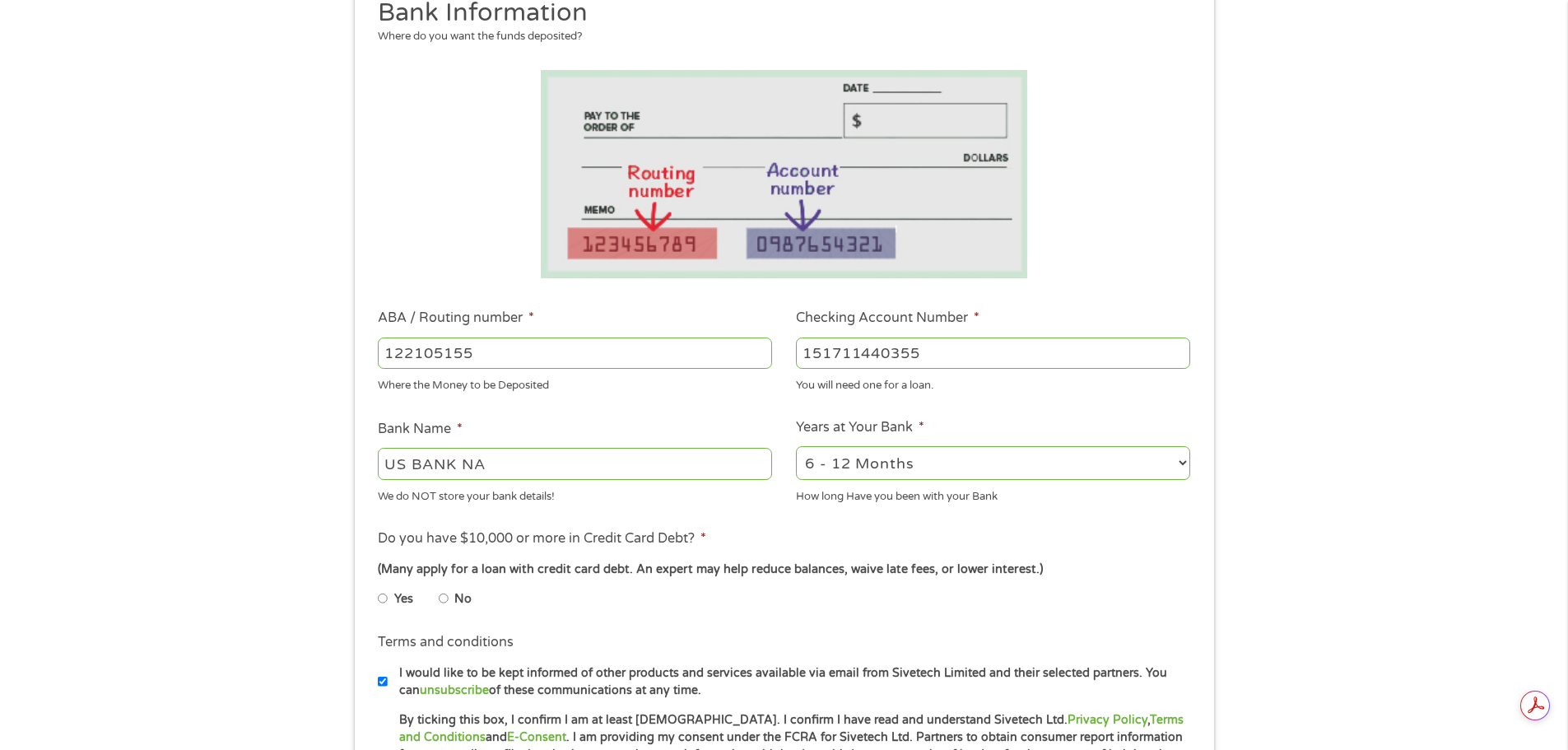
scroll to position [247, 0]
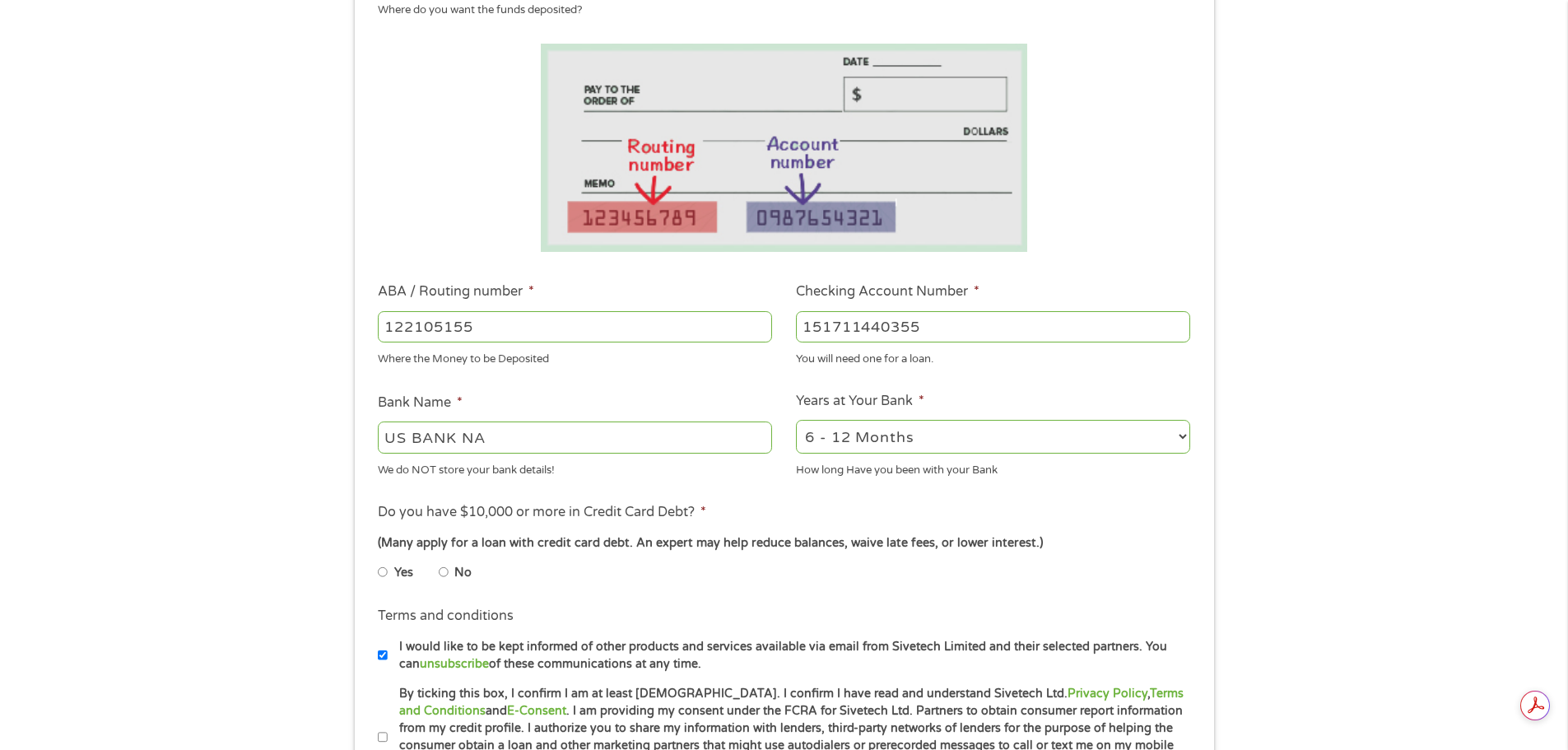
click at [444, 572] on input "No" at bounding box center [443, 571] width 10 height 26
radio input "true"
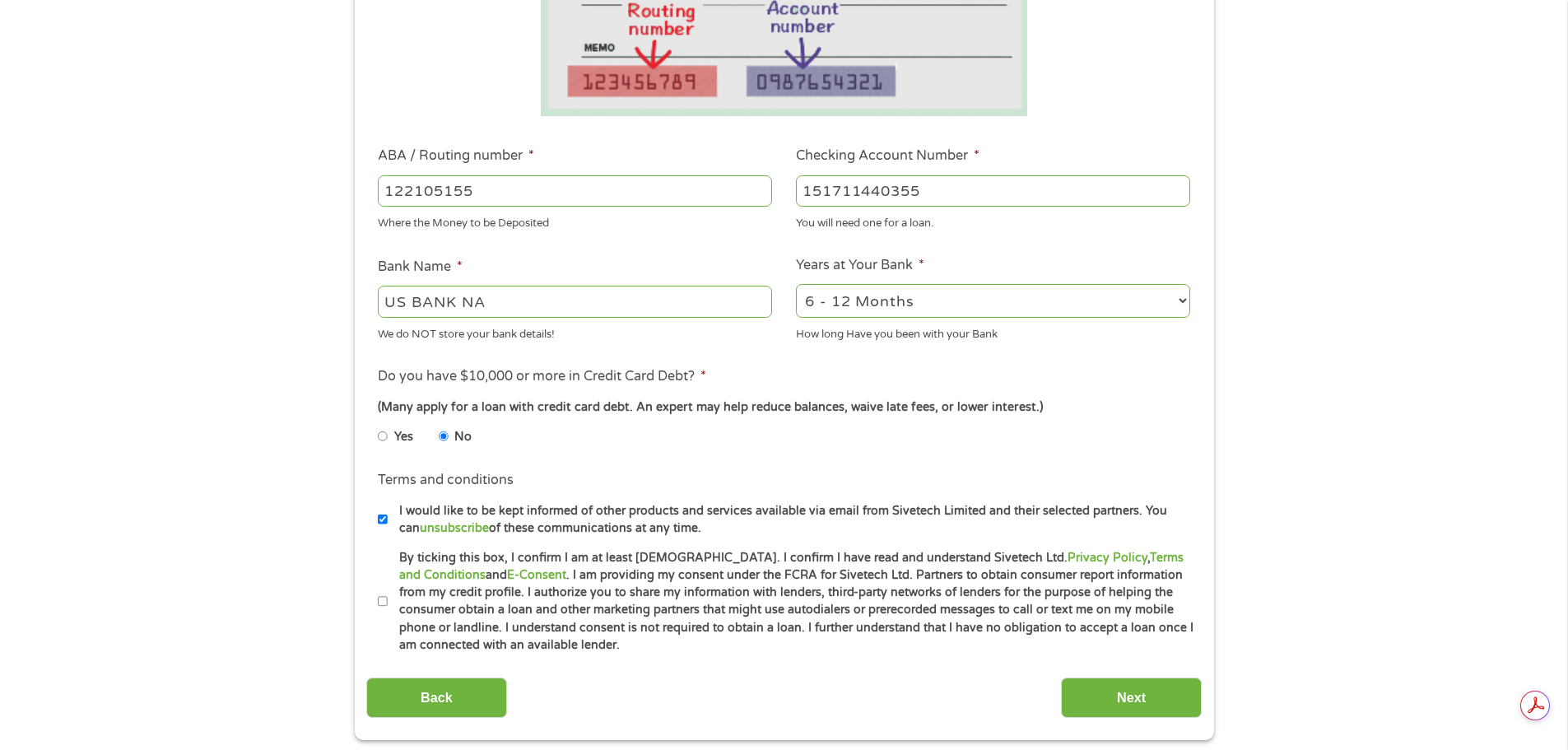
scroll to position [411, 0]
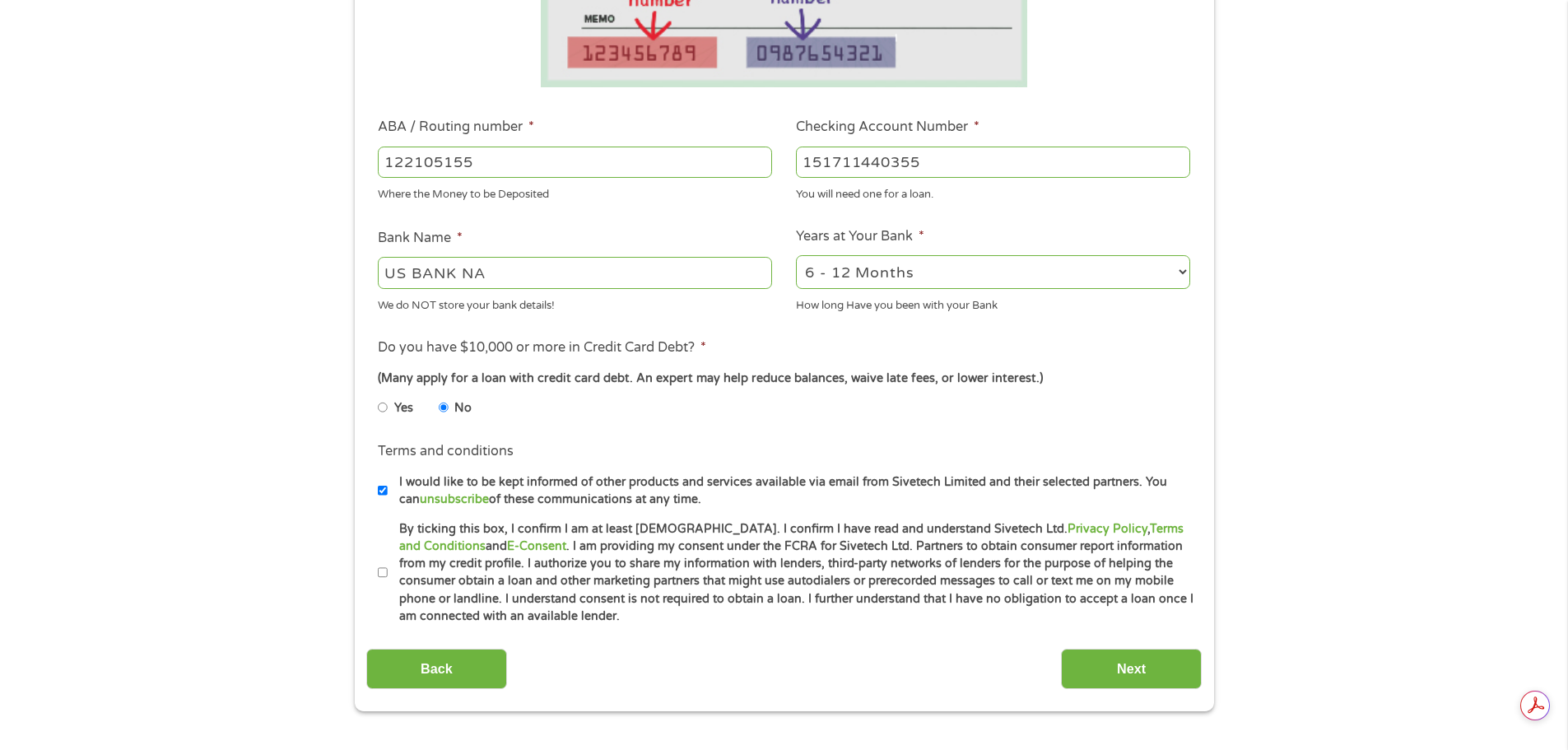
click at [385, 576] on input "By ticking this box, I confirm I am at least [DEMOGRAPHIC_DATA]. I confirm I ha…" at bounding box center [383, 572] width 10 height 26
checkbox input "true"
click at [1128, 669] on input "Next" at bounding box center [1131, 668] width 141 height 40
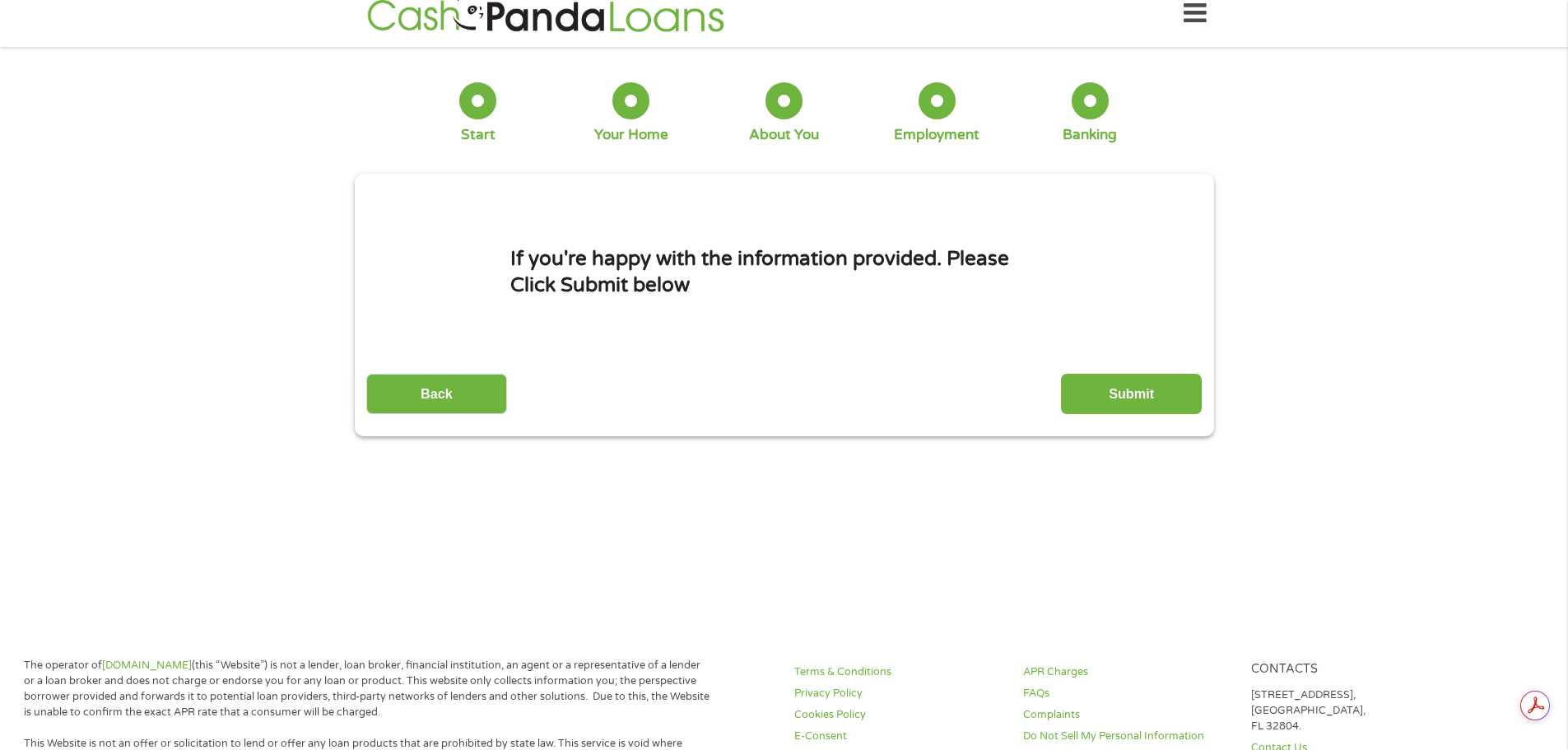
scroll to position [0, 0]
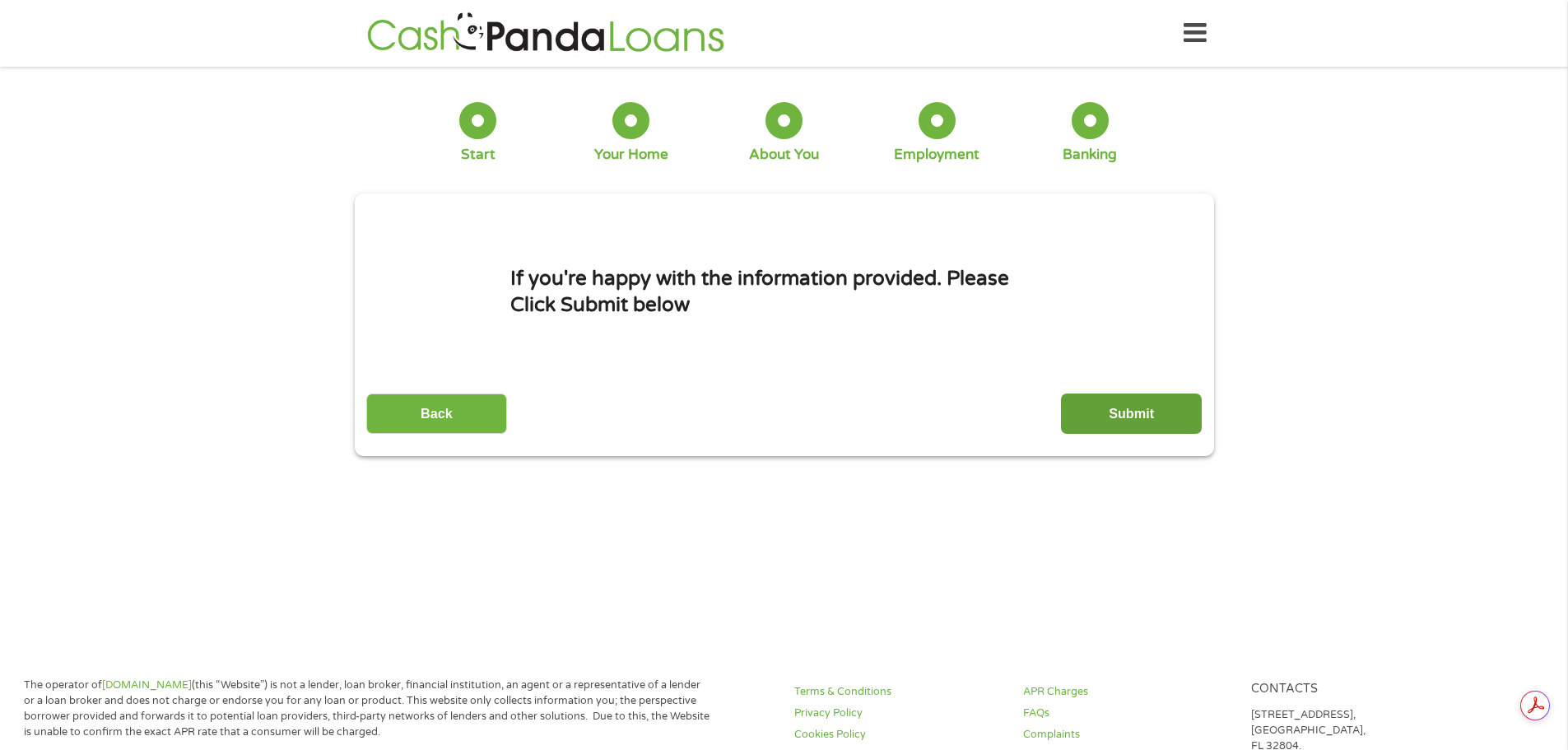
click at [1138, 406] on input "Submit" at bounding box center [1131, 413] width 141 height 40
